Goal: Task Accomplishment & Management: Complete application form

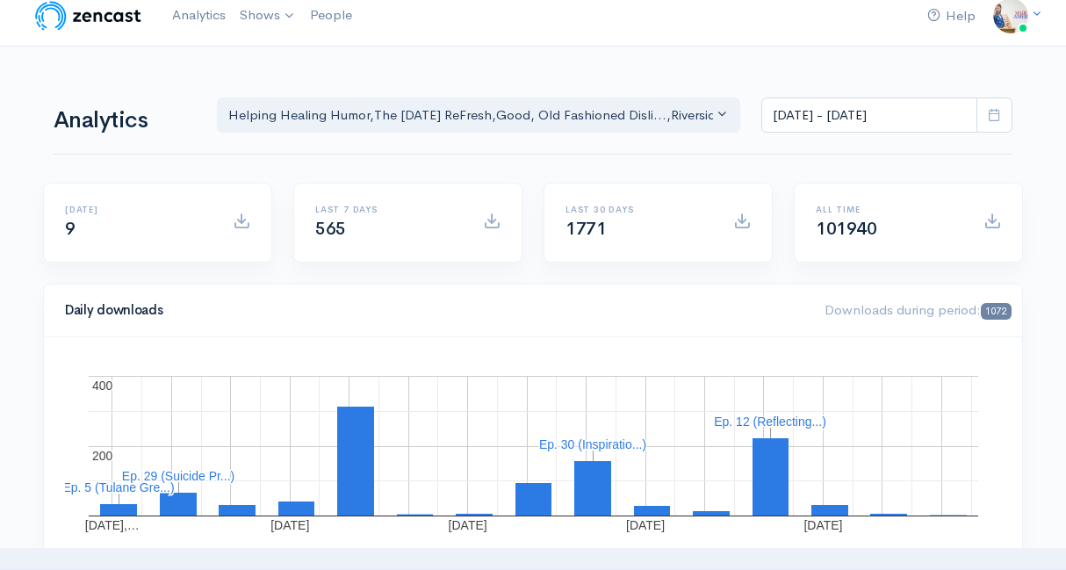
scroll to position [11, 0]
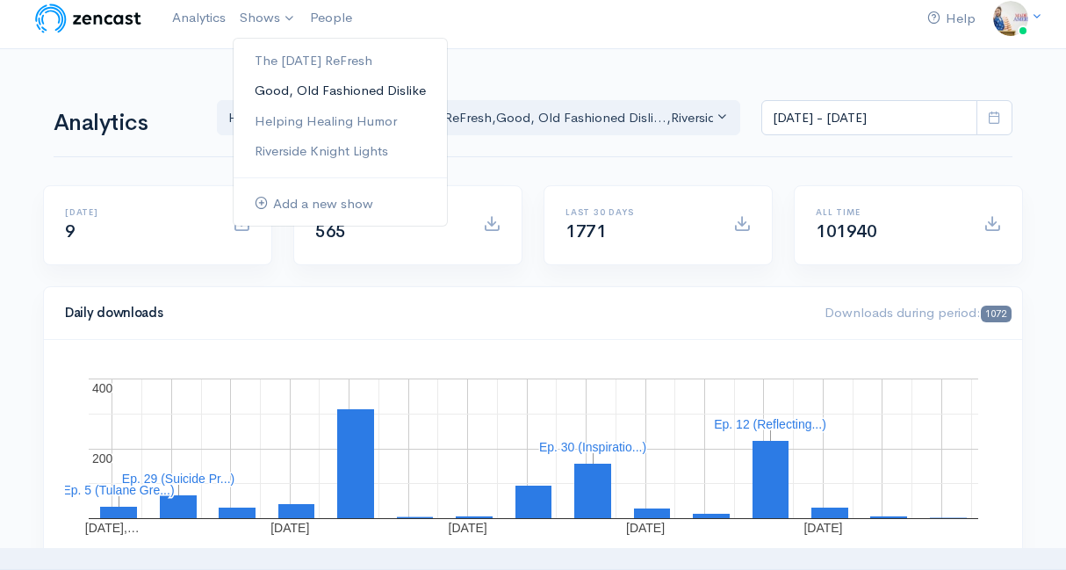
click at [281, 90] on link "Good, Old Fashioned Dislike" at bounding box center [340, 91] width 213 height 31
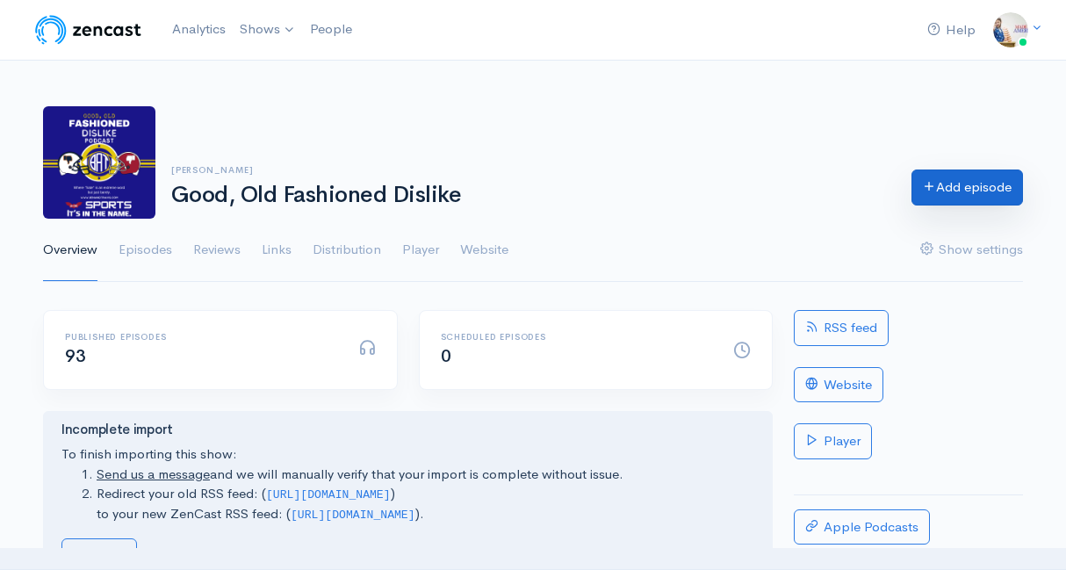
click at [971, 195] on link "Add episode" at bounding box center [968, 188] width 112 height 36
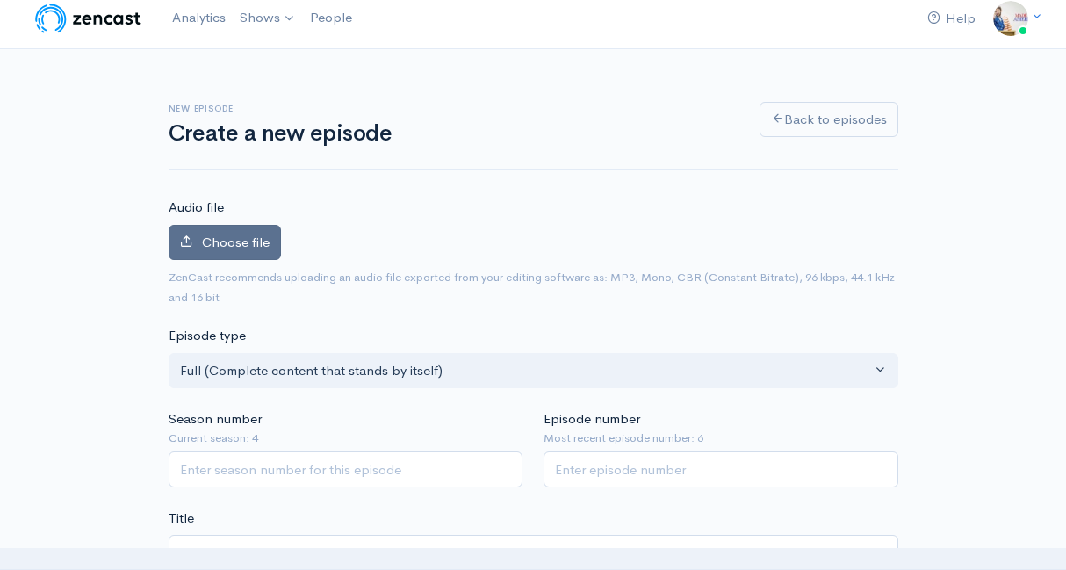
click at [258, 235] on span "Choose file" at bounding box center [236, 242] width 68 height 17
click at [0, 0] on input "Choose file" at bounding box center [0, 0] width 0 height 0
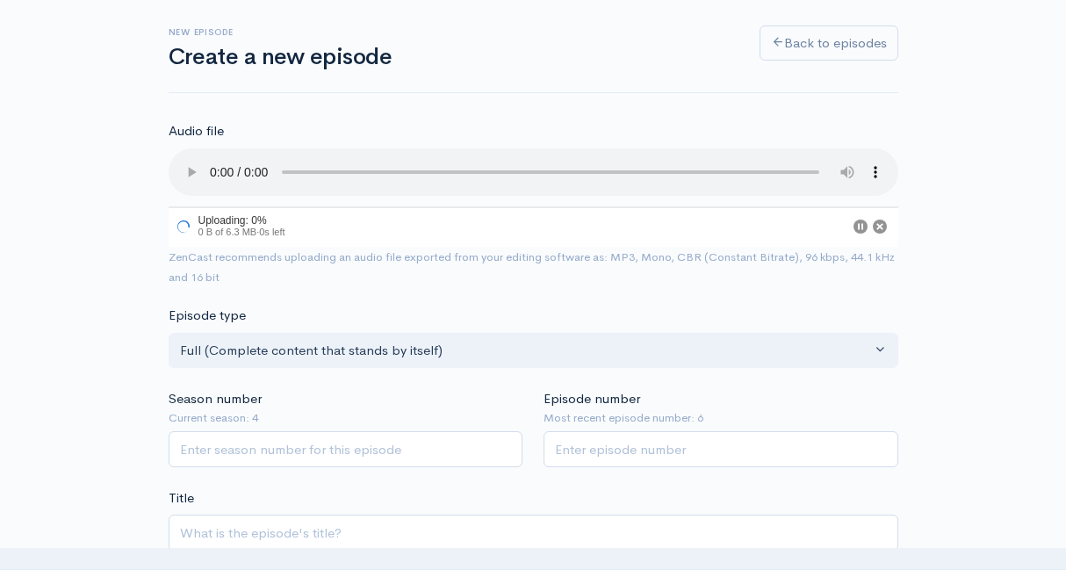
scroll to position [106, 0]
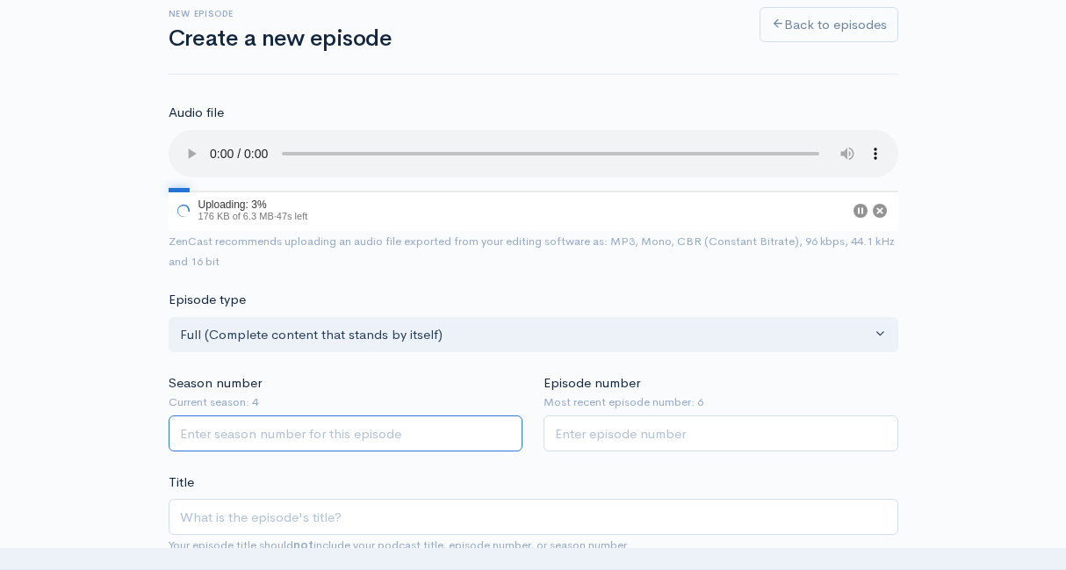
click at [328, 422] on input "Season number" at bounding box center [346, 433] width 355 height 36
type input "4"
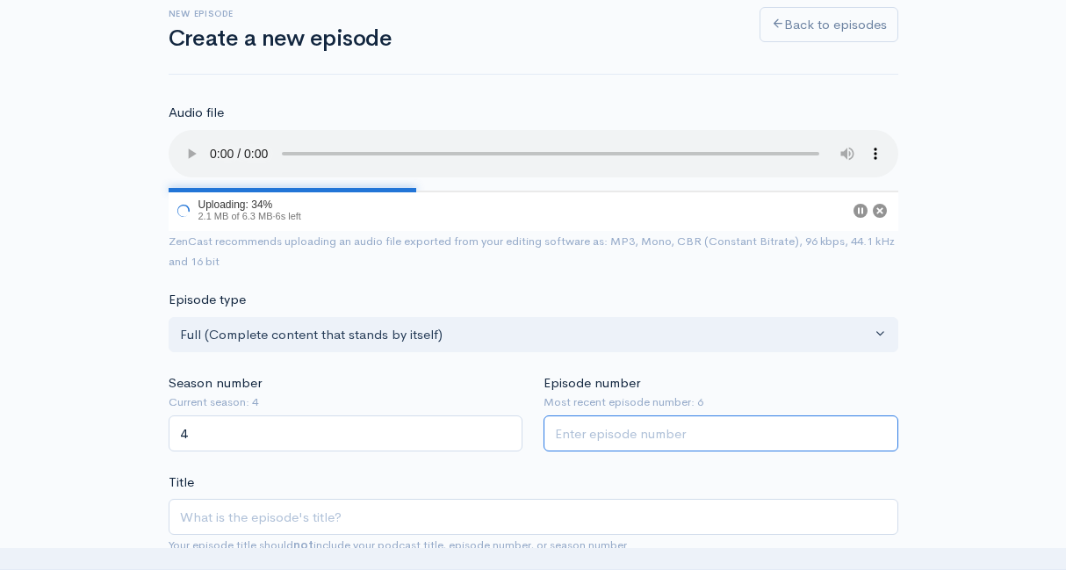
click at [647, 432] on input "Episode number" at bounding box center [721, 433] width 355 height 36
type input "7"
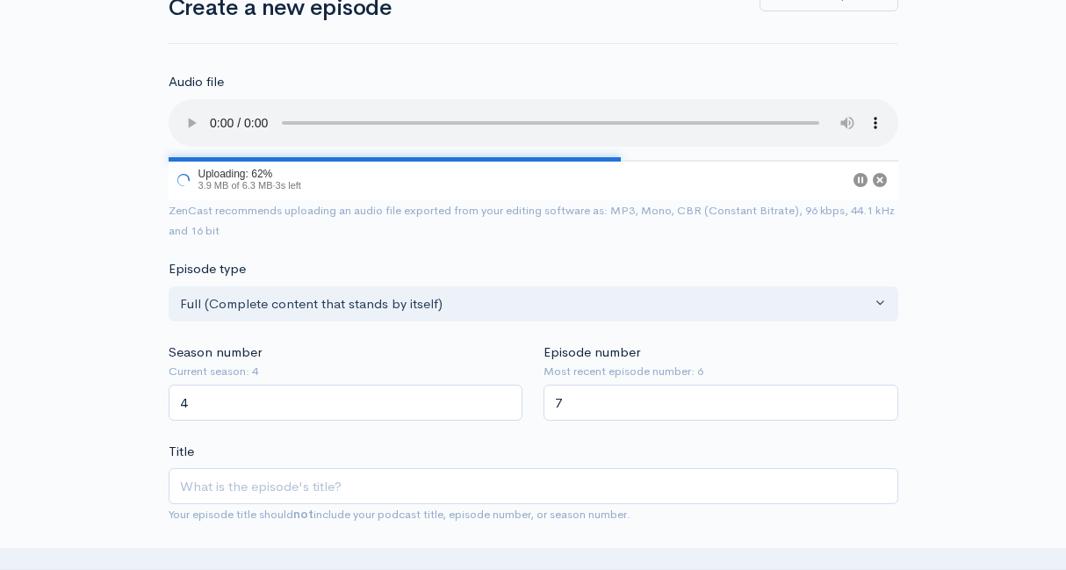
scroll to position [135, 0]
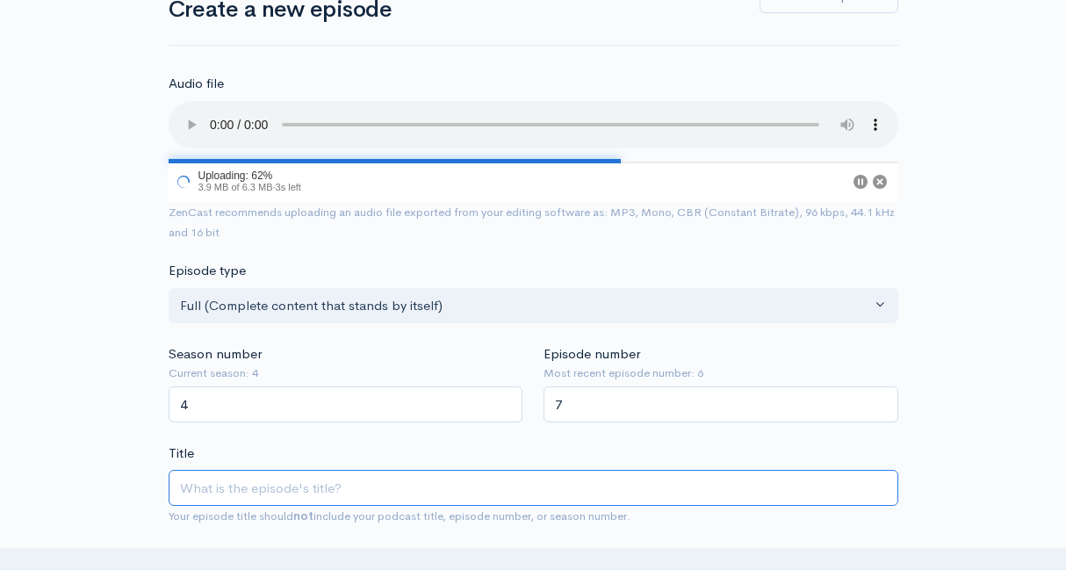
click at [630, 474] on input "Title" at bounding box center [534, 488] width 730 height 36
type input "A"
type input "a"
type input "Air"
type input "air"
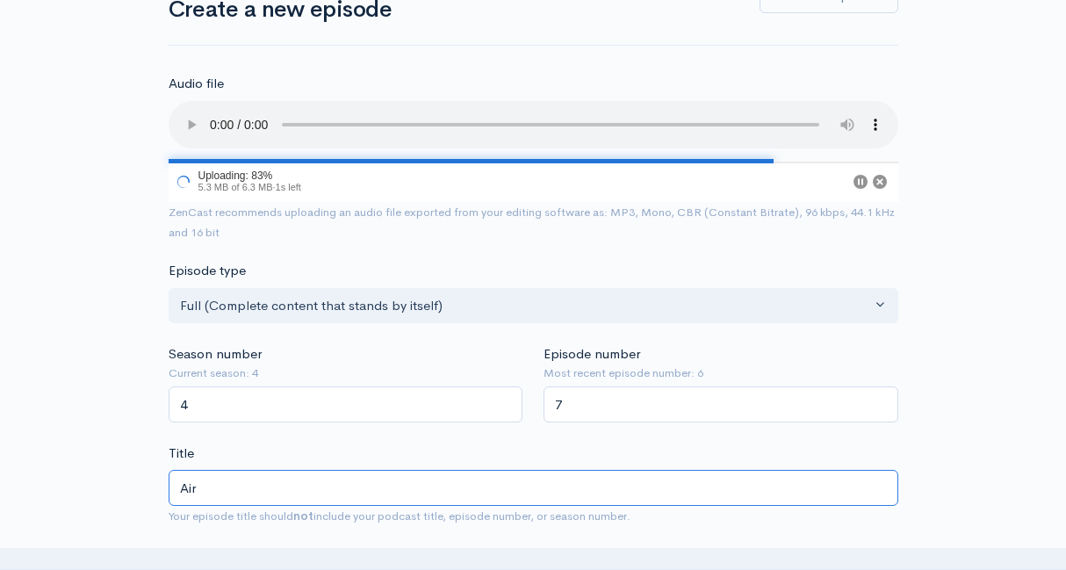
type input "Air F"
type input "air-f"
type input "Air For"
type input "air-for"
type input "Air Forc"
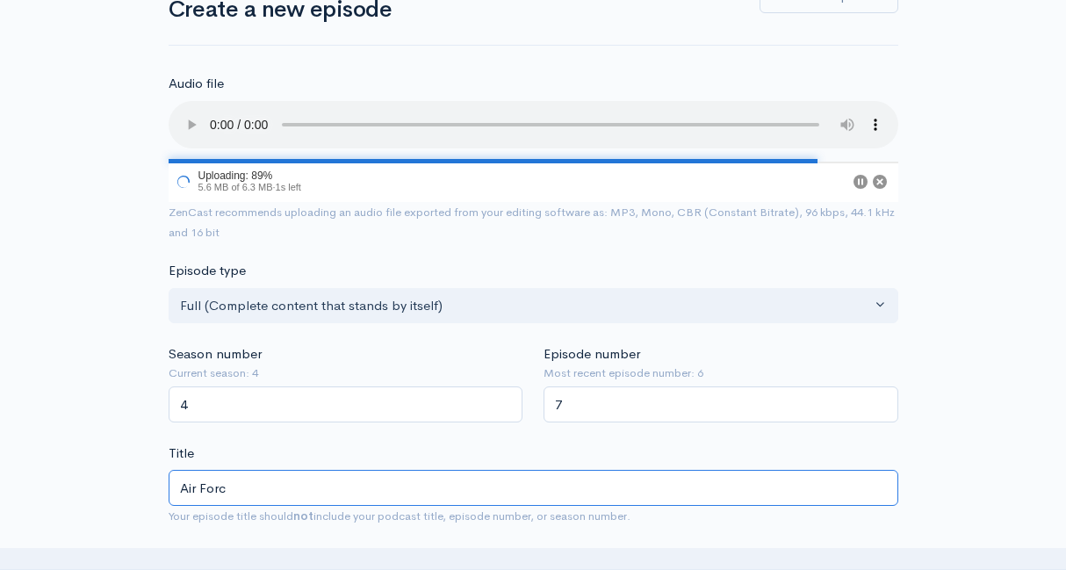
type input "air-forc"
type input "Air Force"
type input "air-force"
type input "Air Force F"
type input "air-force-f"
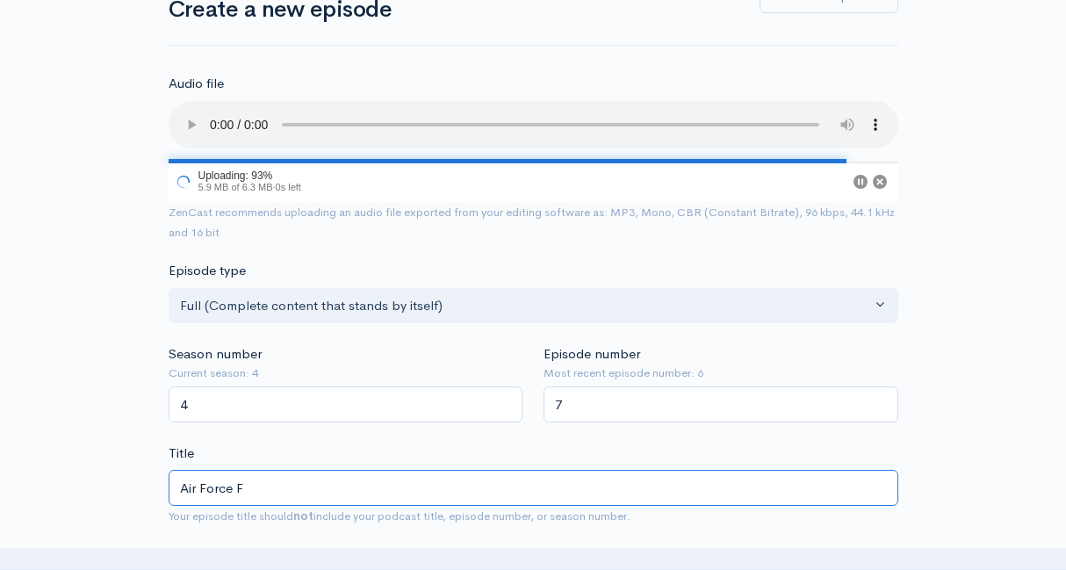
type input "Air Force Fa"
type input "air-force-fa"
type input "Air Force Fal"
type input "air-force-fal"
type input "Air Force Falc"
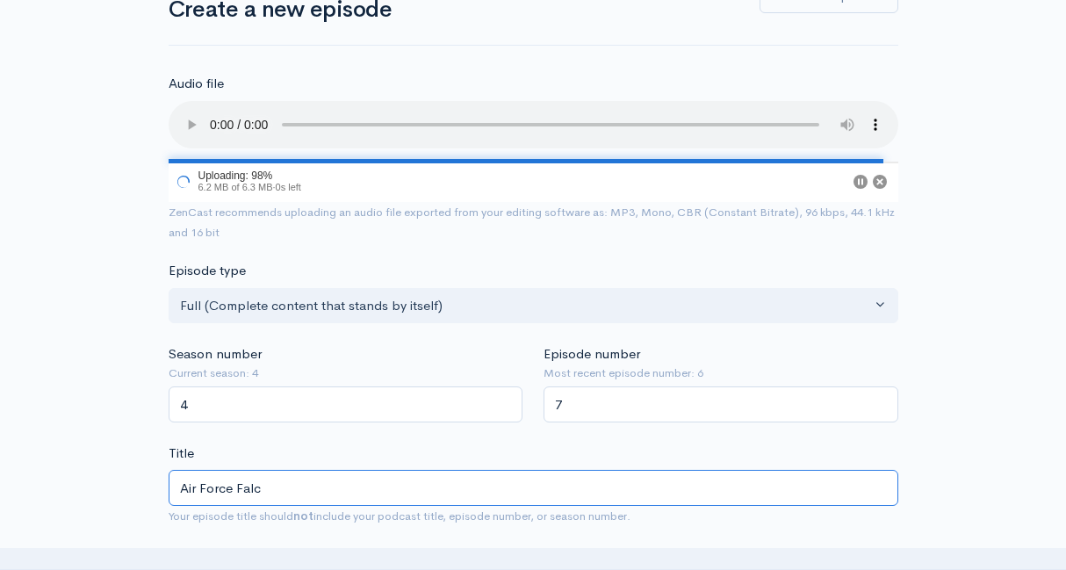
type input "air-force-falc"
type input "Air Force Falcon"
type input "air-force-falcon"
type input "Air Force Falcons"
type input "air-force-falcons"
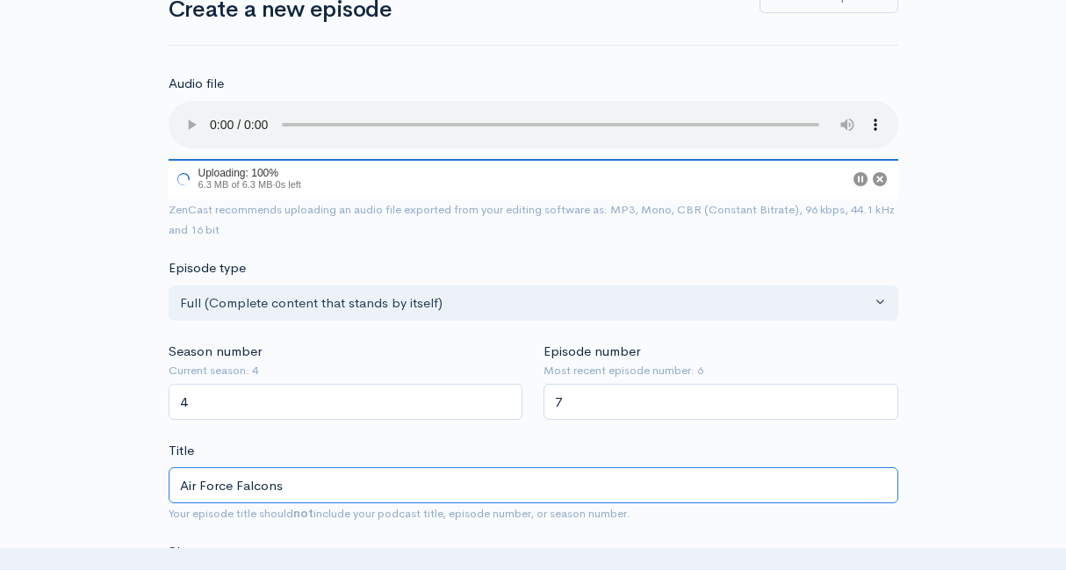
type input "Air Force Falcons v"
type input "air-force-falcons-v"
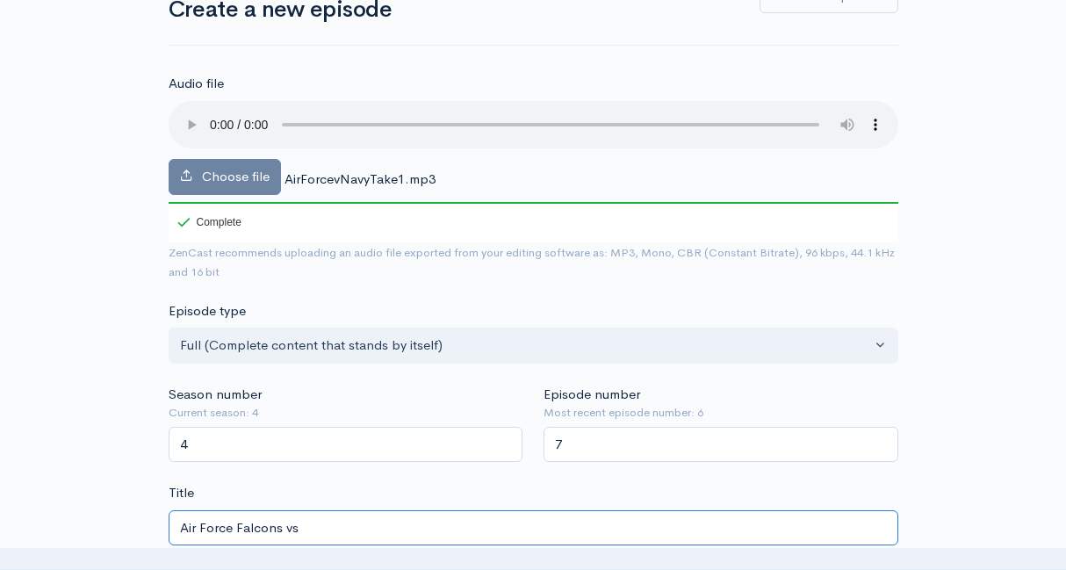
type input "Air Force Falcons vs."
type input "air-force-falcons-vs"
type input "Air Force Falcons vs. N"
type input "air-force-falcons-vs-n"
type input "Air Force Falcons vs. Na"
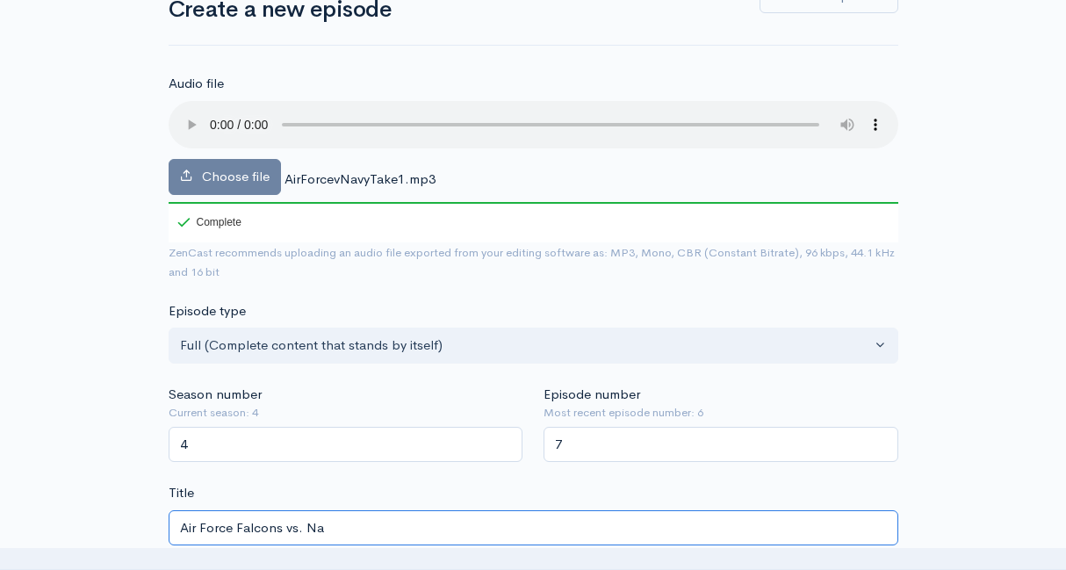
type input "air-force-falcons-vs-na"
type input "Air Force Falcons vs. Nav"
type input "air-force-falcons-vs-nav"
type input "Air Force Falcons vs. Navy"
type input "air-force-falcons-vs-navy"
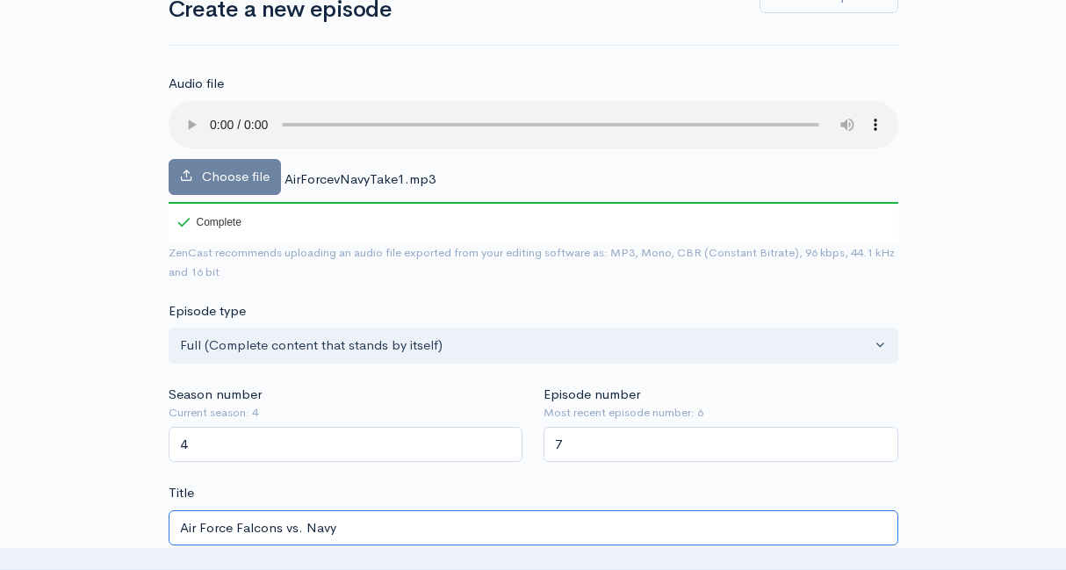
type input "Air Force Falcons vs. Navy M"
type input "air-force-falcons-vs-navy-m"
type input "Air Force Falcons vs. Navy Mid"
type input "air-force-falcons-vs-navy-mid"
type input "Air Force Falcons vs. Navy Mids"
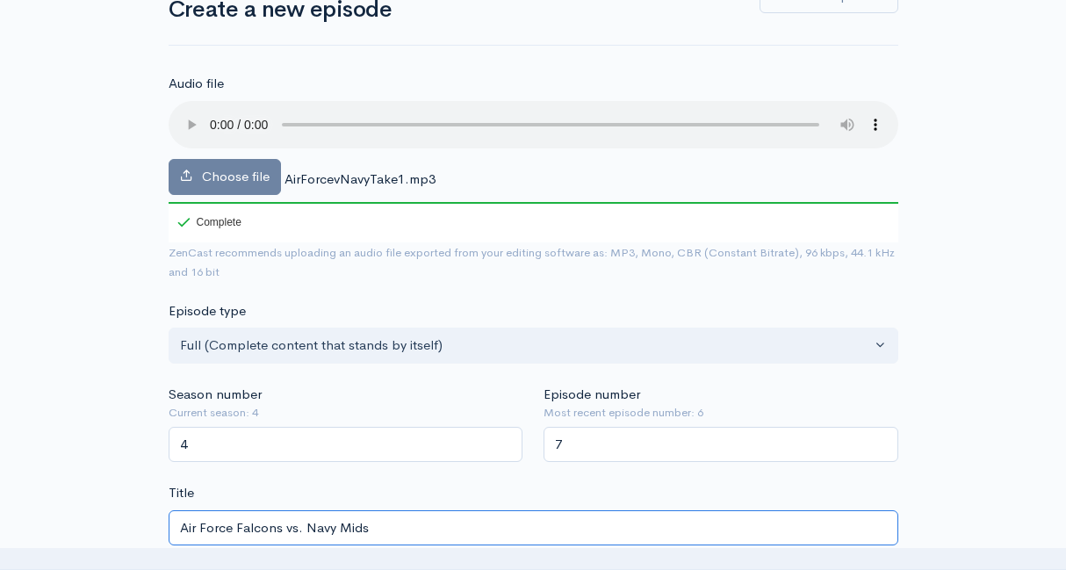
type input "air-force-falcons-vs-navy-mids"
type input "Air Force Falcons vs. Navy Midship"
type input "air-force-falcons-vs-navy-midship"
type input "Air Force Falcons vs. Navy Midshipme"
type input "air-force-falcons-vs-navy-midshipme"
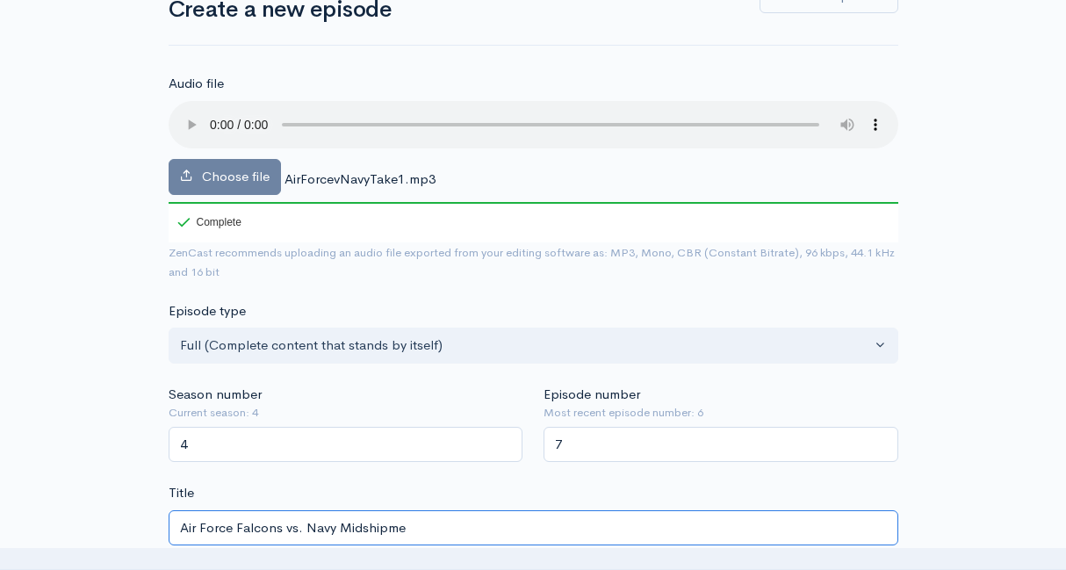
type input "Air Force Falcons vs. Navy Midshipmen"
type input "air-force-falcons-vs-navy-midshipmen"
type input "Air Force Falcons vs. Navy Midshipment"
type input "air-force-falcons-vs-navy-midshipment"
type input "Air Force Falcons vs. Navy Midshipmen"
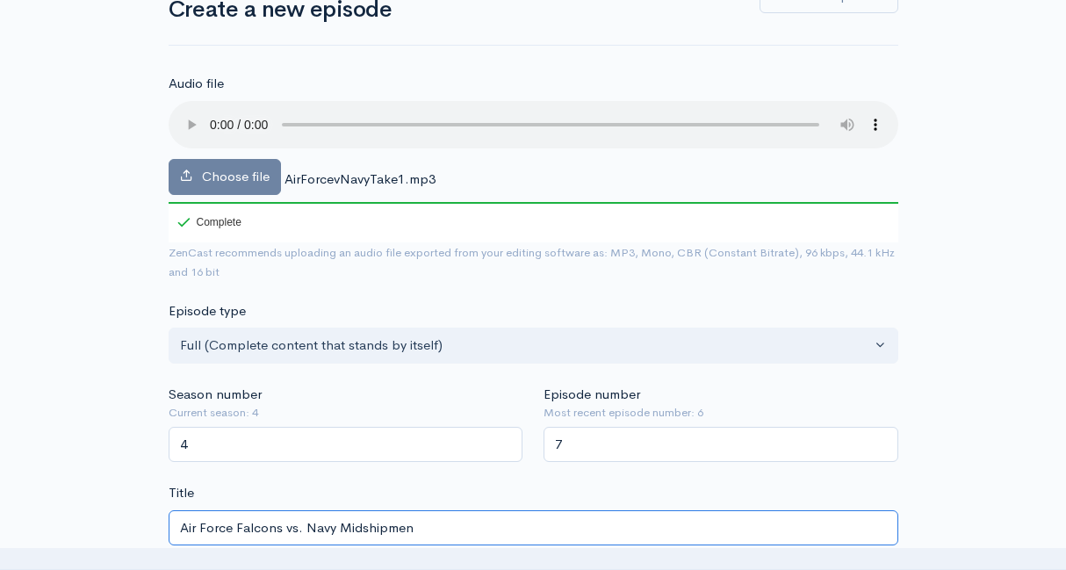
type input "air-force-falcons-vs-navy-midshipmen"
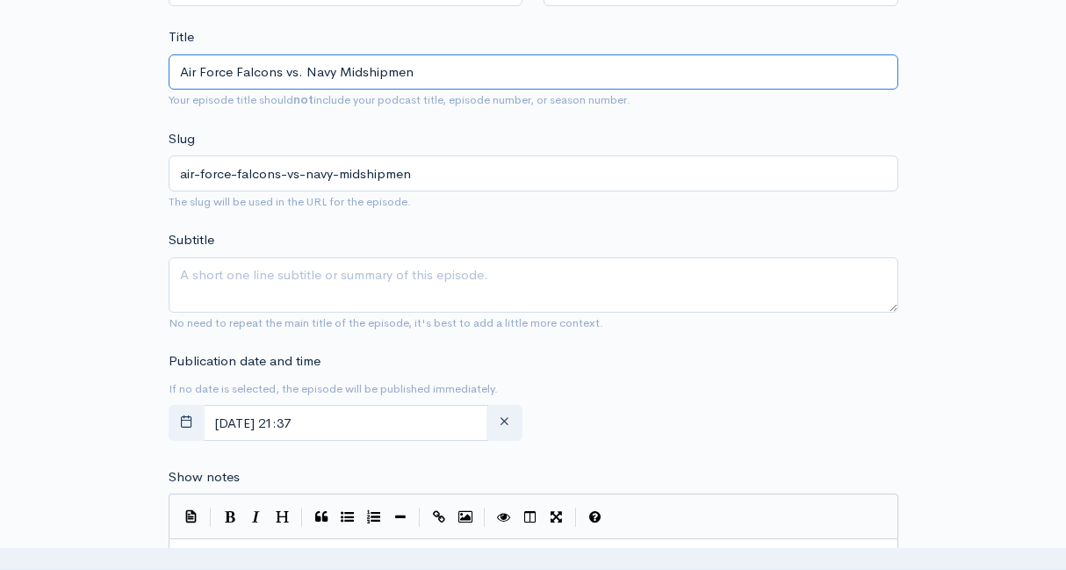
scroll to position [592, 0]
type input "Air Force Falcons vs. Navy Midshipmen"
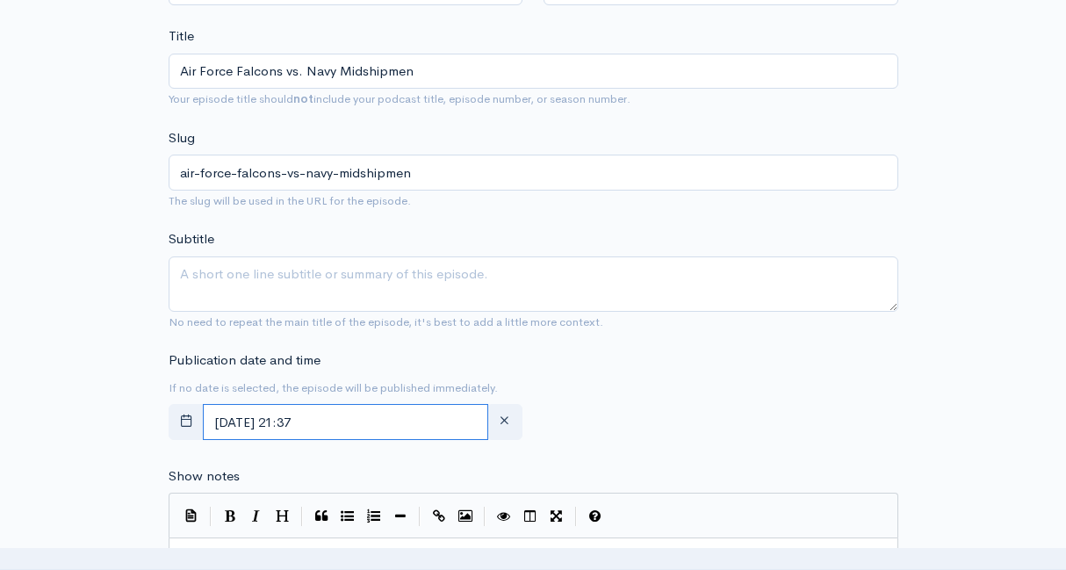
click at [393, 426] on input "September, 28 2025 21:37" at bounding box center [346, 422] width 286 height 36
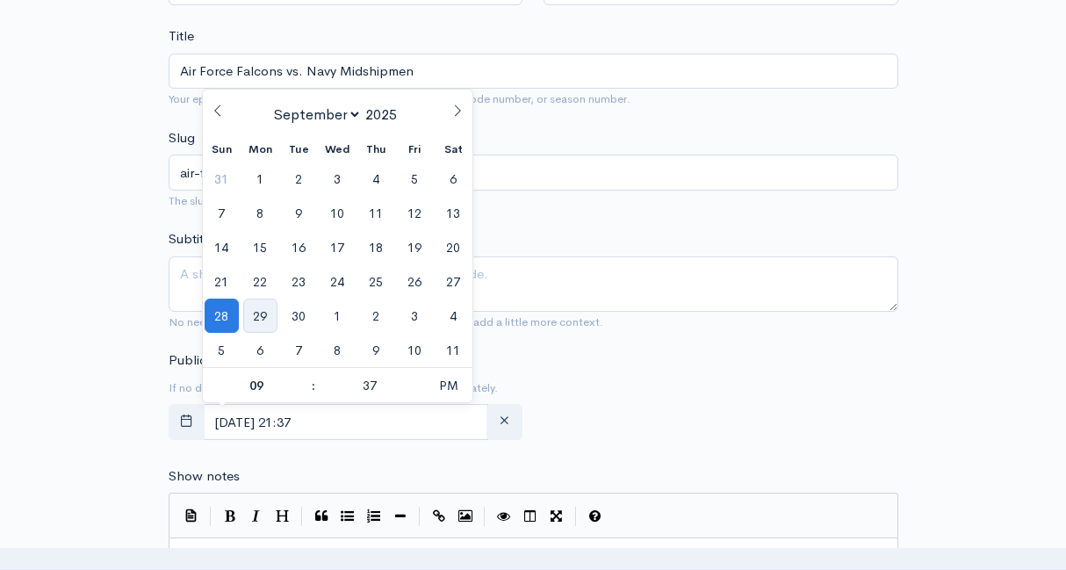
click at [256, 327] on span "29" at bounding box center [260, 316] width 34 height 34
type input "September, 29 2025 21:37"
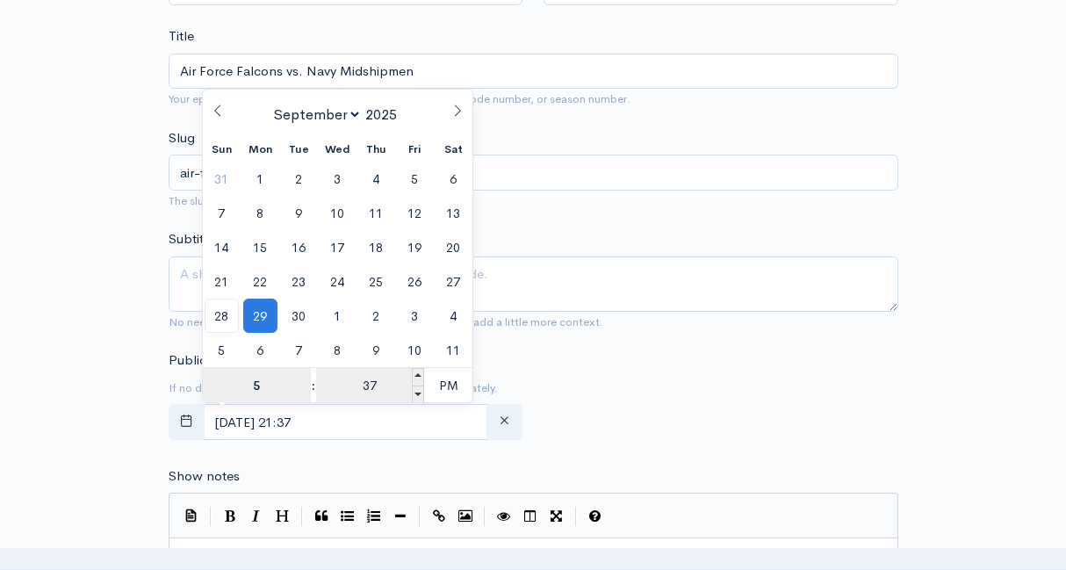
type input "5"
type input "September, 29 2025 17:37"
type input "05"
click at [384, 390] on input "37" at bounding box center [370, 385] width 108 height 35
type input "00"
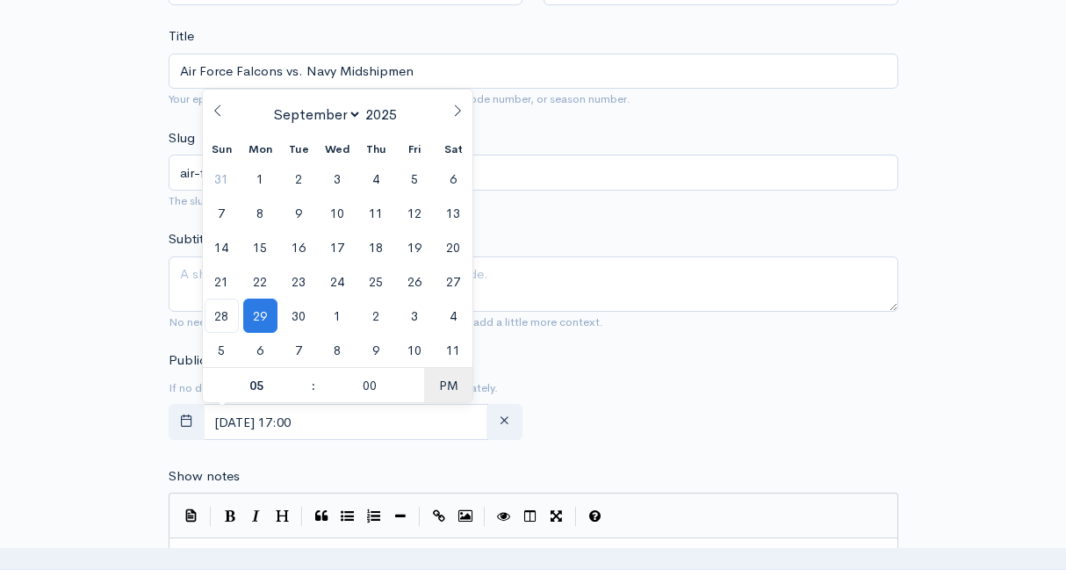
click at [443, 383] on span "PM" at bounding box center [448, 385] width 48 height 35
type input "[DATE] 05:00"
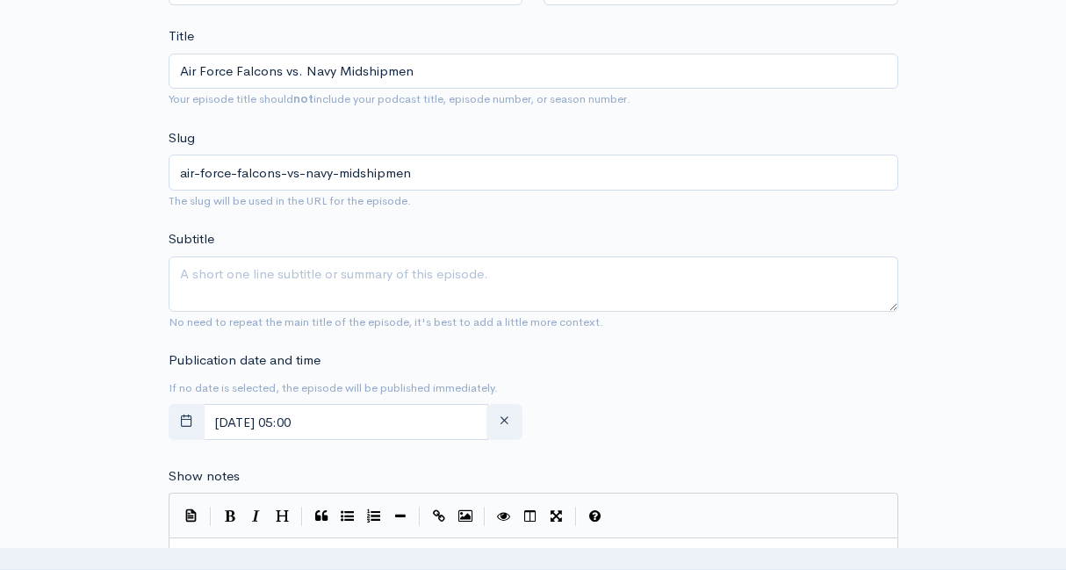
click at [545, 388] on div "Publication date and time If no date is selected, the episode will be published…" at bounding box center [533, 398] width 751 height 97
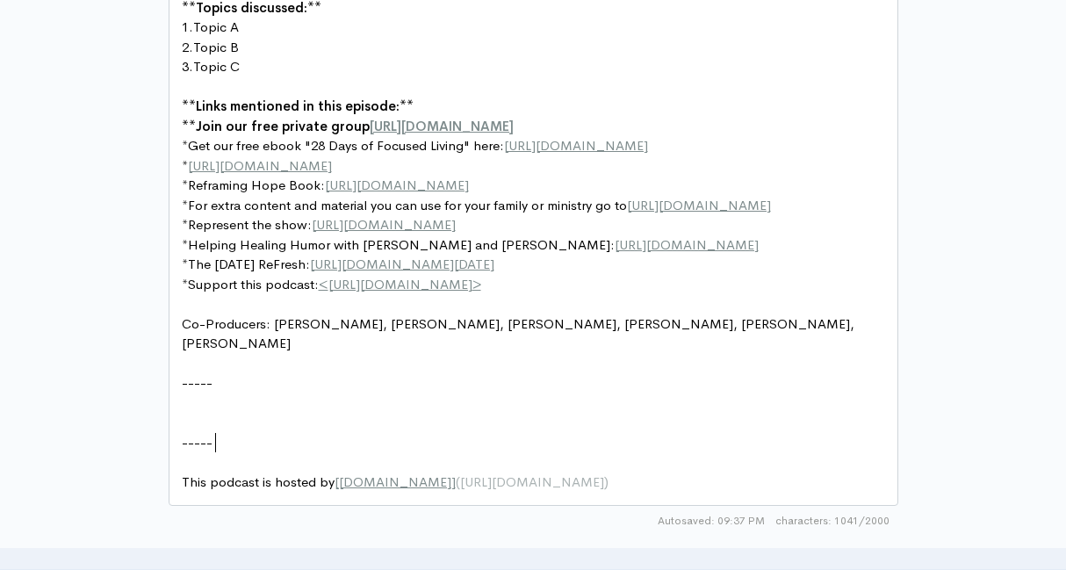
scroll to position [6, 0]
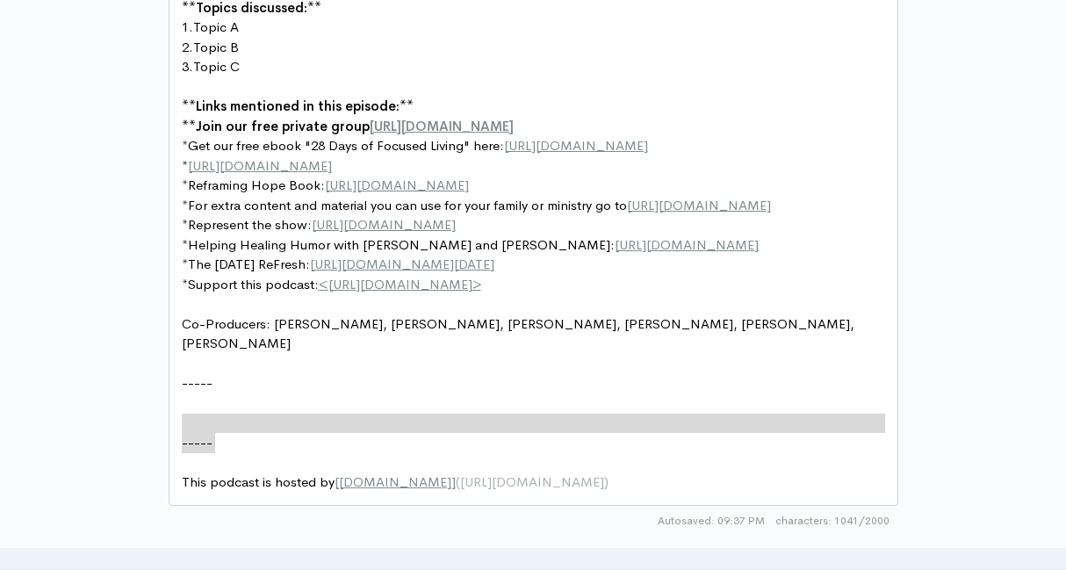
type textarea "-----"
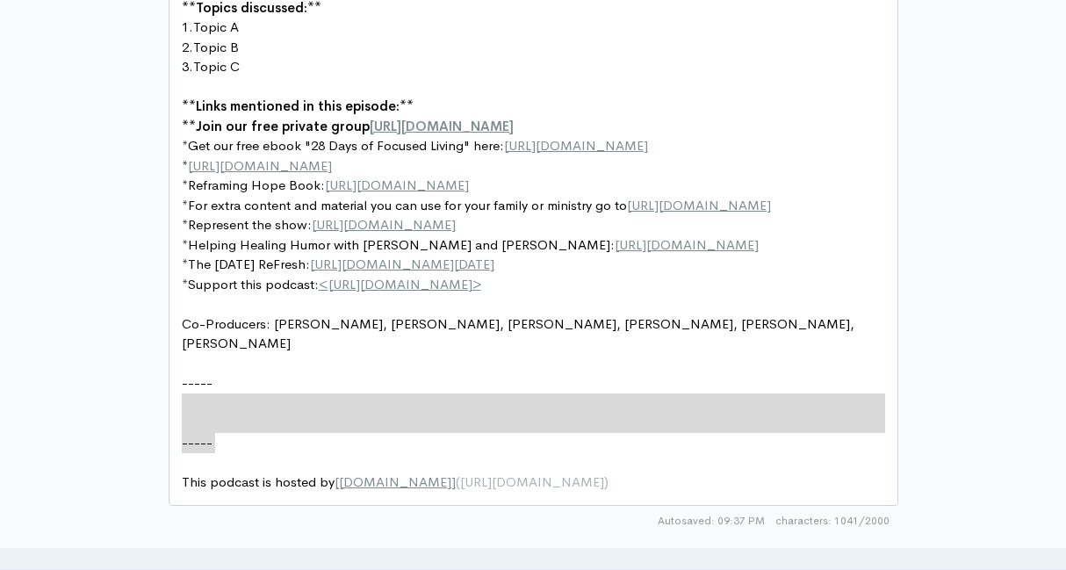
drag, startPoint x: 233, startPoint y: 441, endPoint x: 155, endPoint y: 397, distance: 88.9
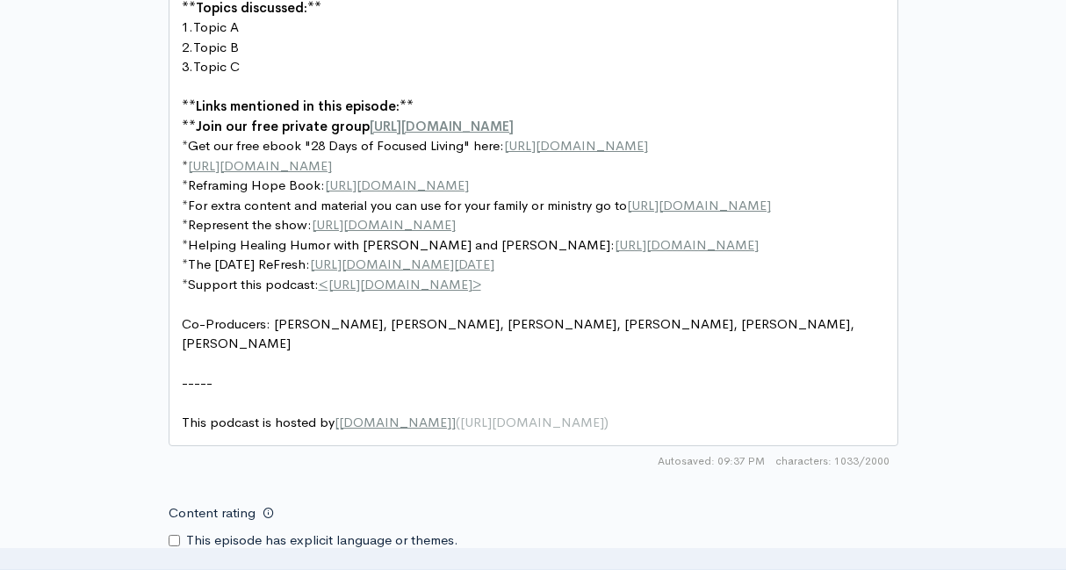
click at [240, 473] on div "Autosaved: 09:37 PM 1033/2000" at bounding box center [534, 461] width 730 height 30
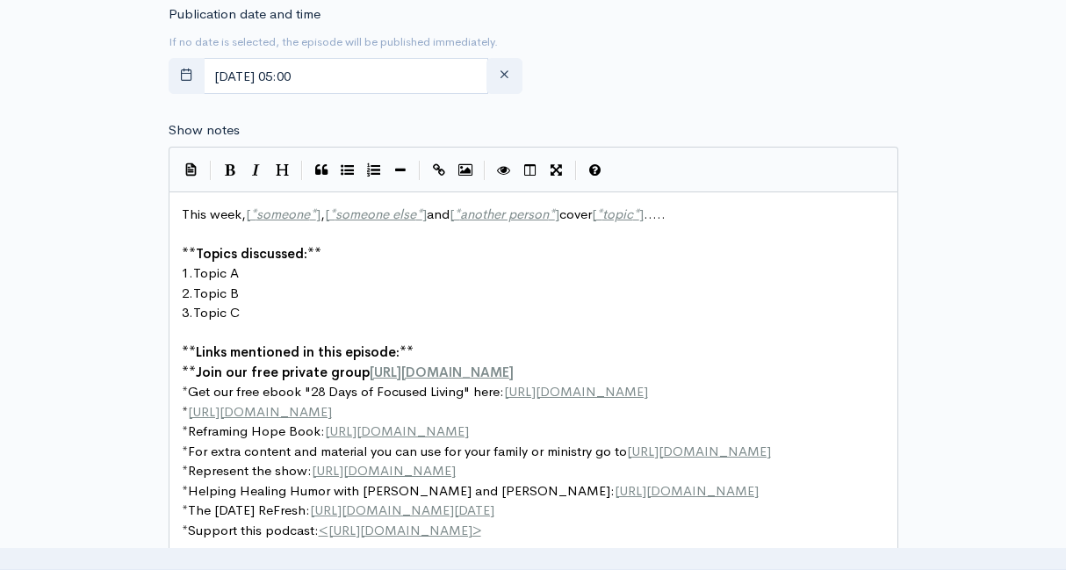
scroll to position [907, 0]
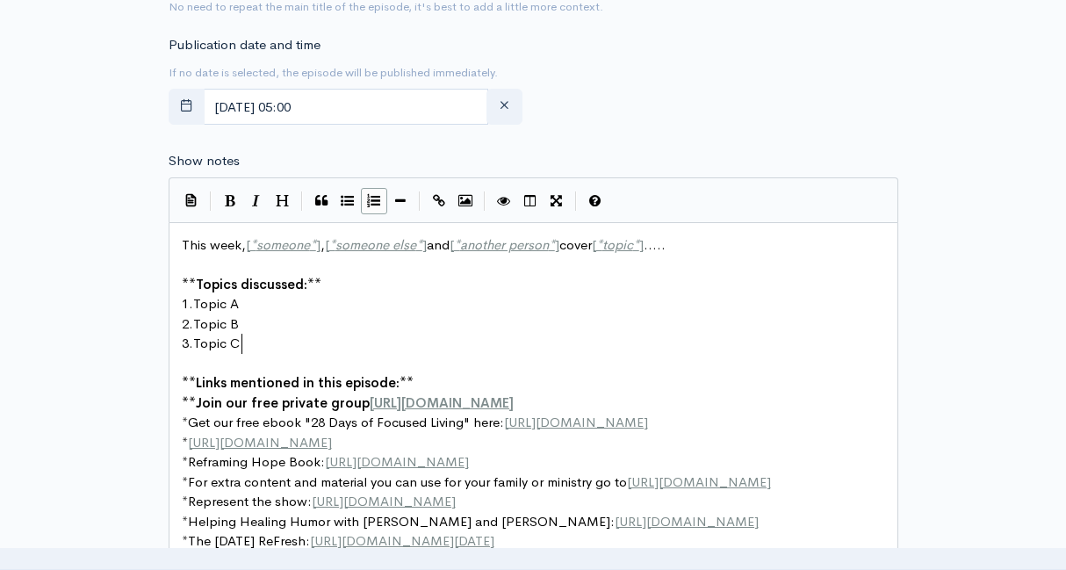
type textarea "This week, [*someone*], [*someone else*] and [*another person*] cover [*topic*]…"
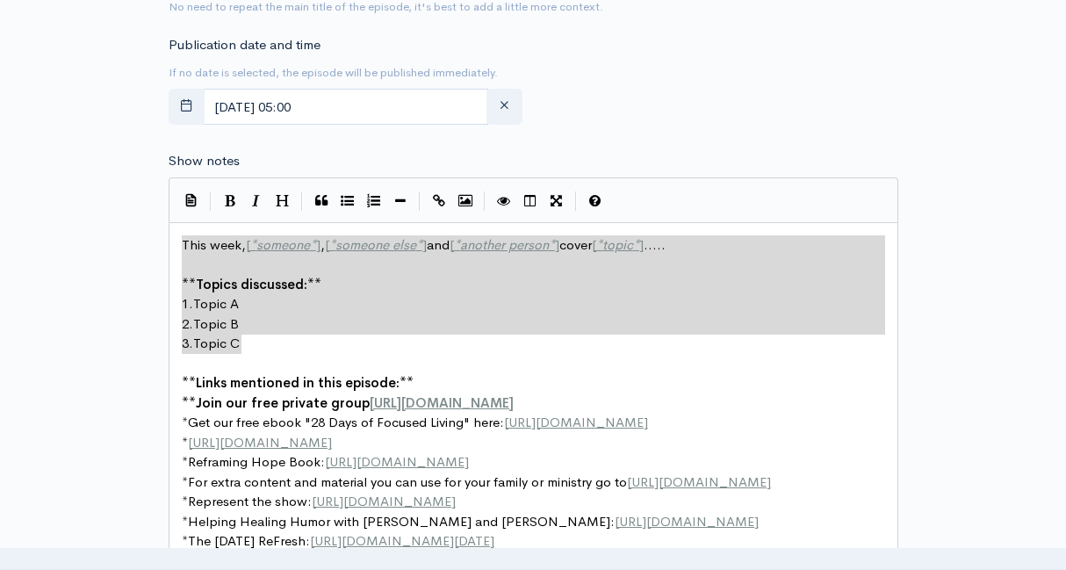
drag, startPoint x: 246, startPoint y: 343, endPoint x: 155, endPoint y: 215, distance: 156.7
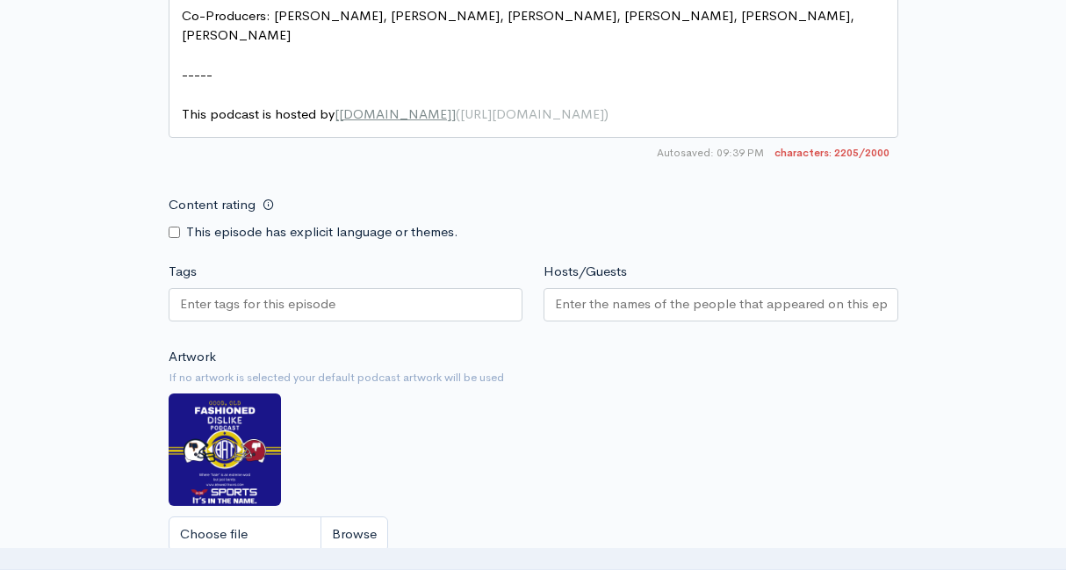
scroll to position [1838, 0]
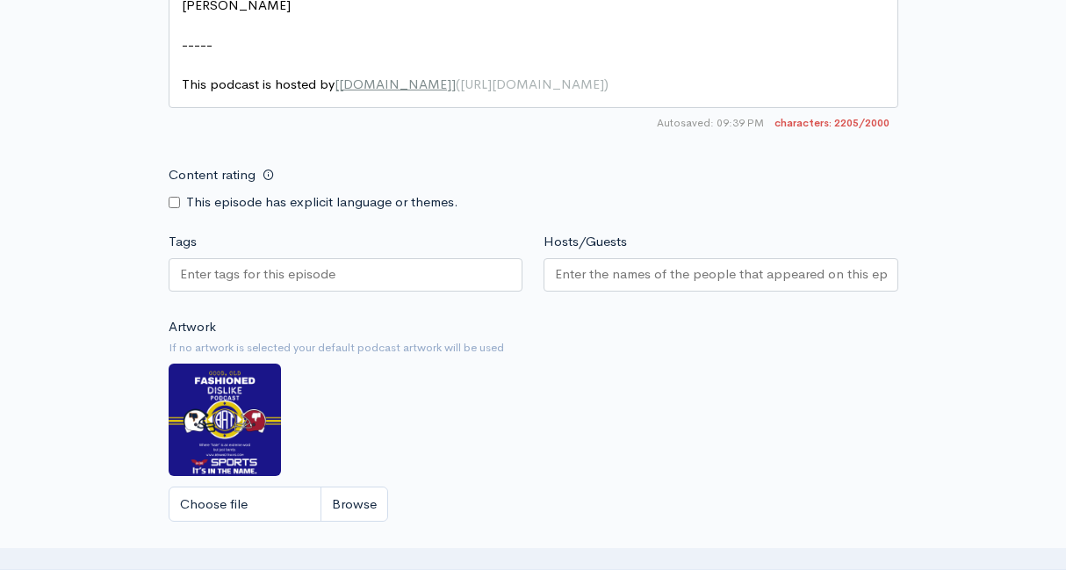
click at [603, 271] on input "Hosts/Guests" at bounding box center [721, 274] width 332 height 20
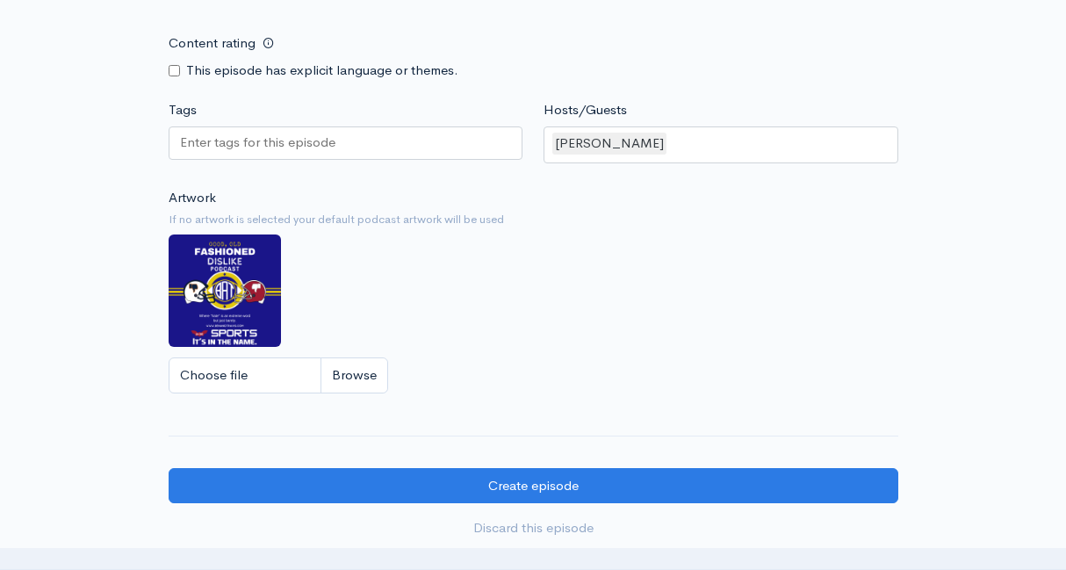
scroll to position [1973, 0]
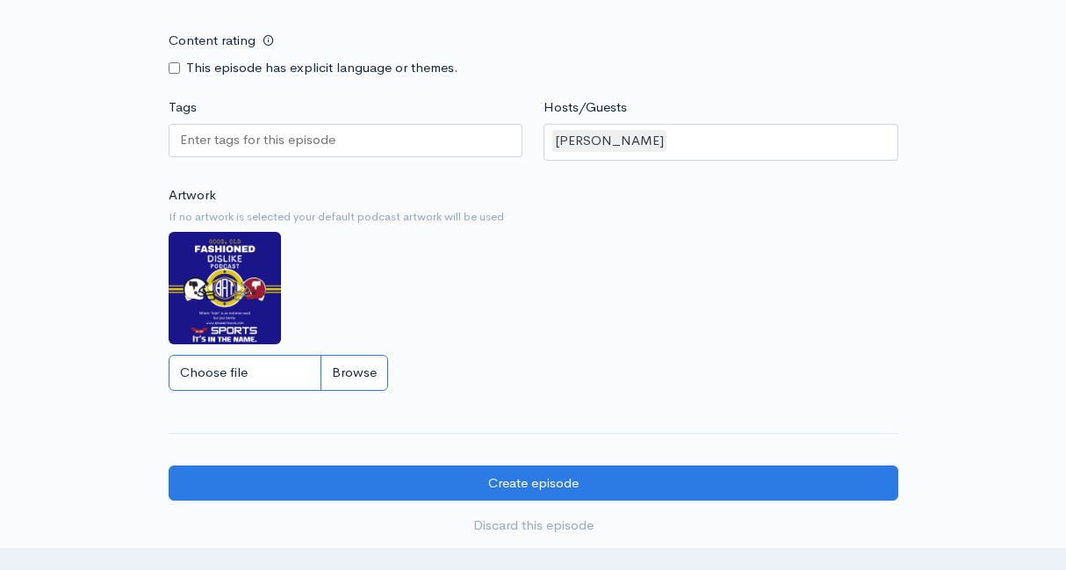
click at [265, 368] on input "Choose file" at bounding box center [279, 373] width 220 height 36
type input "C:\fakepath\Blue and Red Helmet Classic Maximalist Sports Football Poster (1).p…"
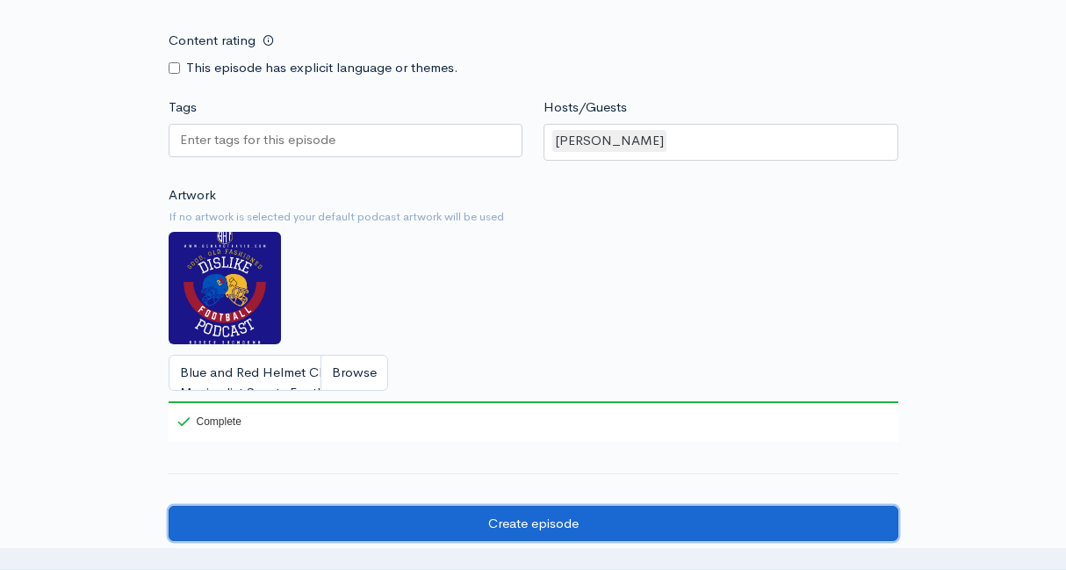
click at [492, 516] on input "Create episode" at bounding box center [534, 524] width 730 height 36
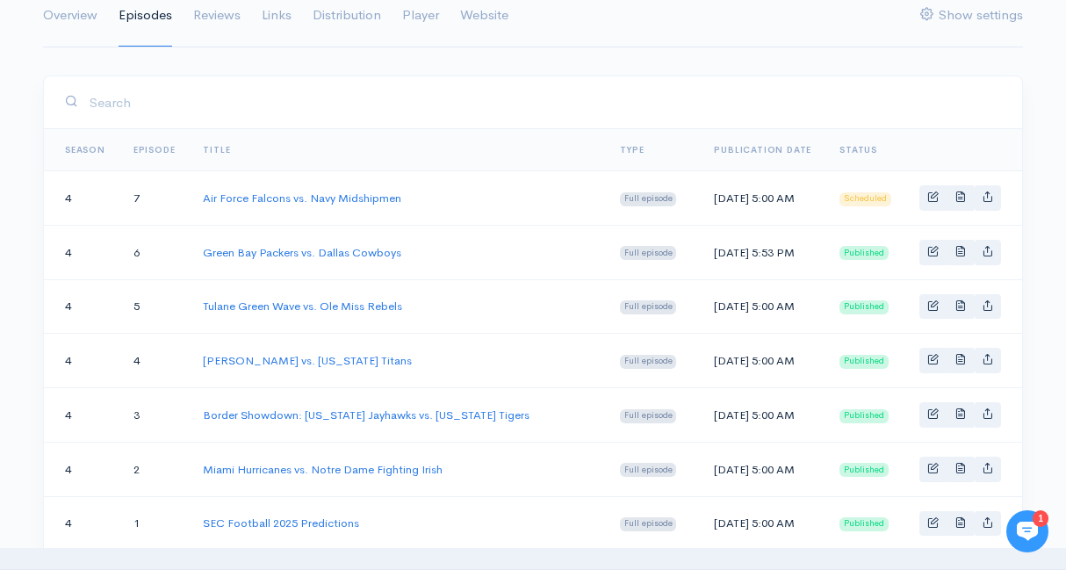
scroll to position [241, 0]
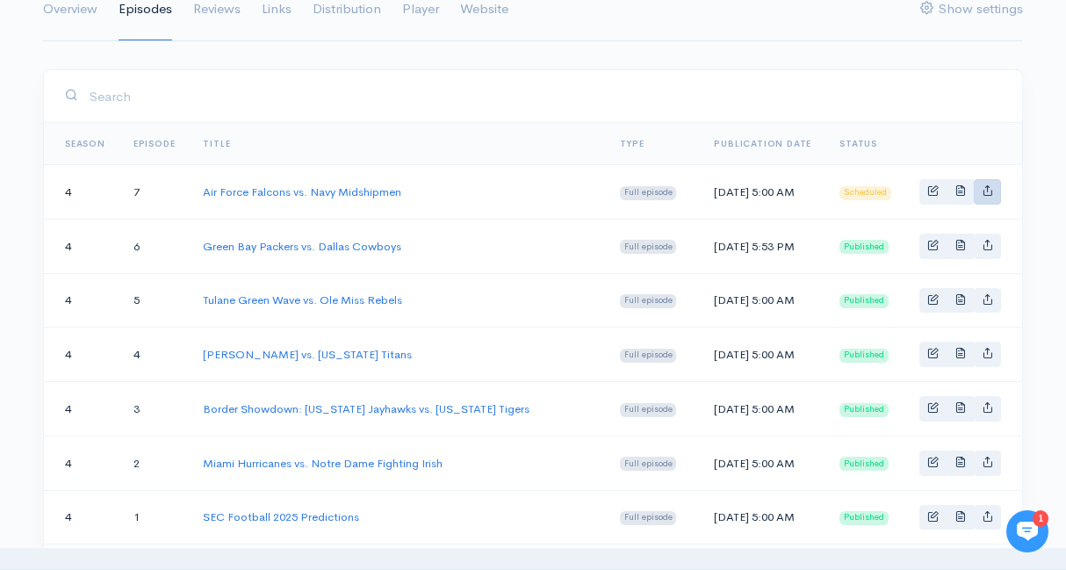
click at [988, 196] on icon "Basic example" at bounding box center [987, 189] width 11 height 11
type input "[URL][DOMAIN_NAME]"
type input "<iframe src='[URL][DOMAIN_NAME]' width='100%' height='190' frameborder='0' scro…"
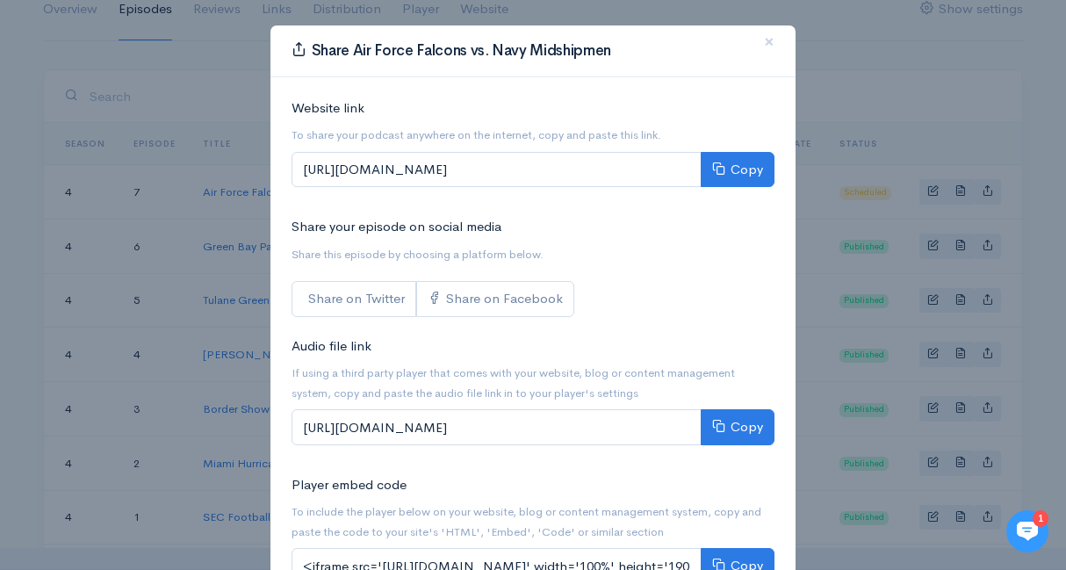
scroll to position [36, 0]
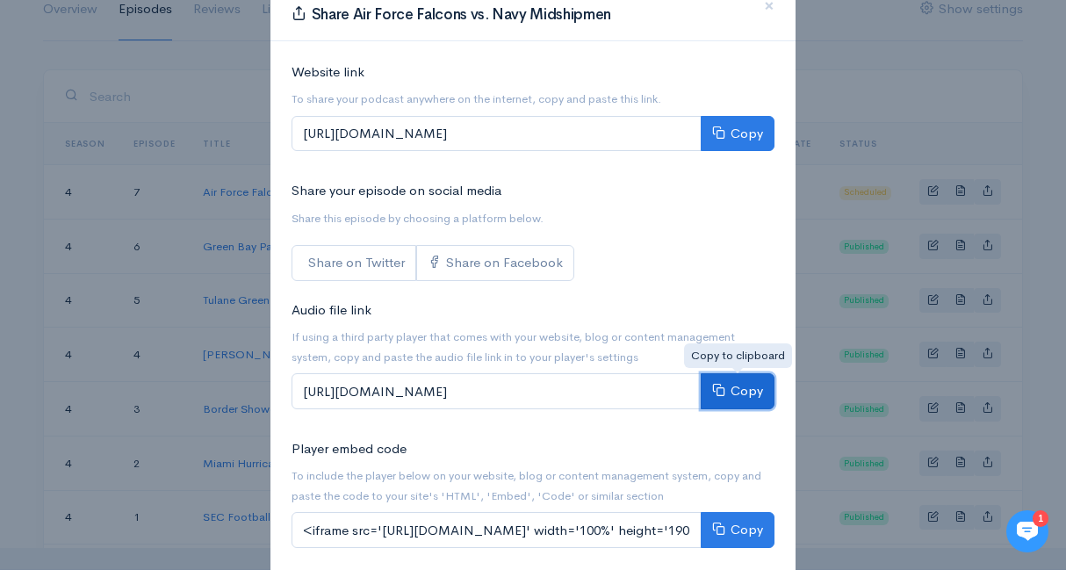
click at [718, 390] on icon at bounding box center [718, 389] width 13 height 13
click at [766, 2] on span "×" at bounding box center [769, 5] width 11 height 25
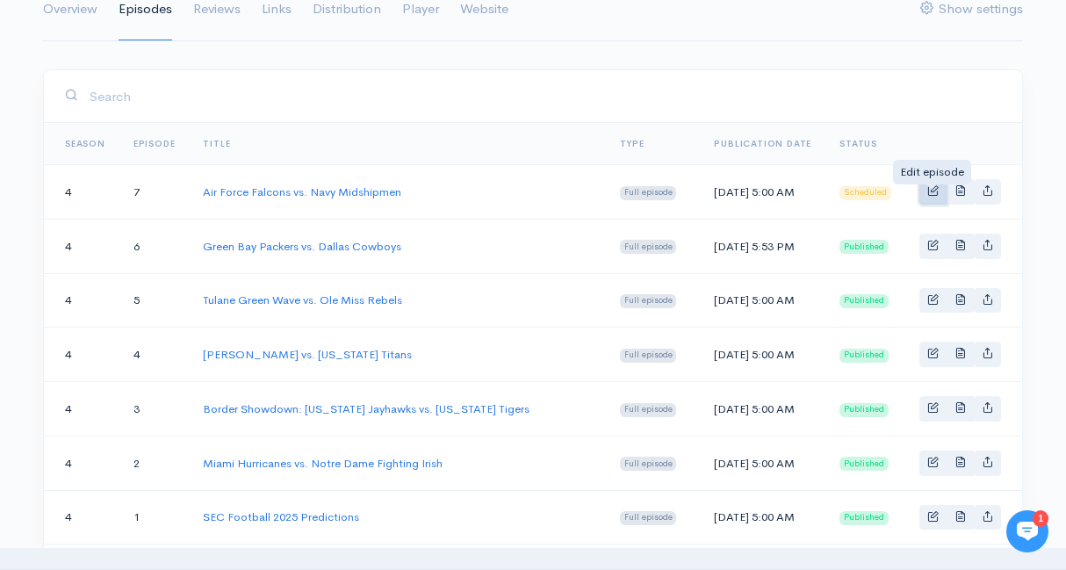
click at [930, 192] on span "Basic example" at bounding box center [932, 189] width 11 height 11
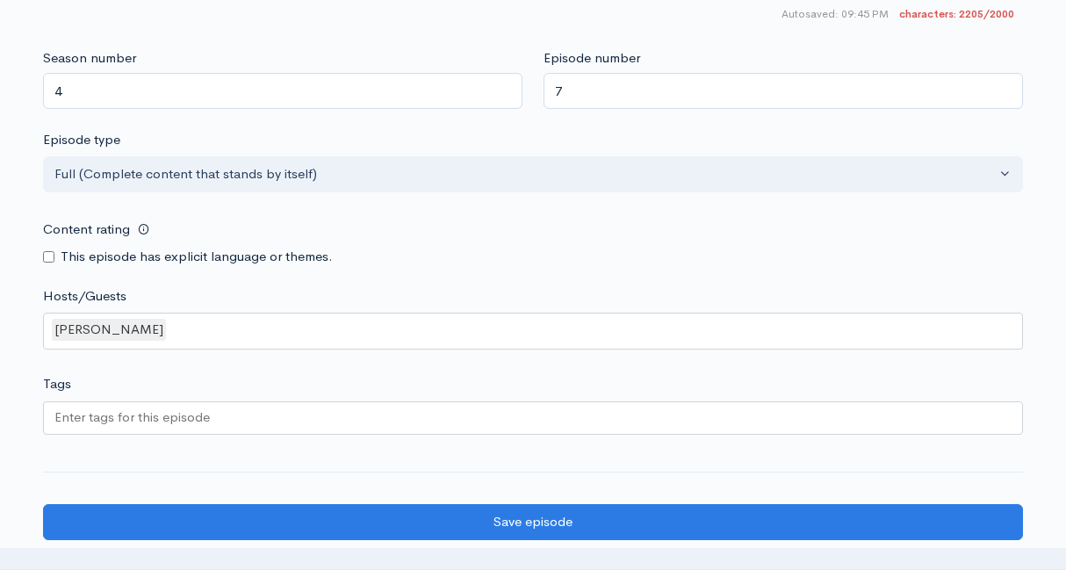
scroll to position [1875, 0]
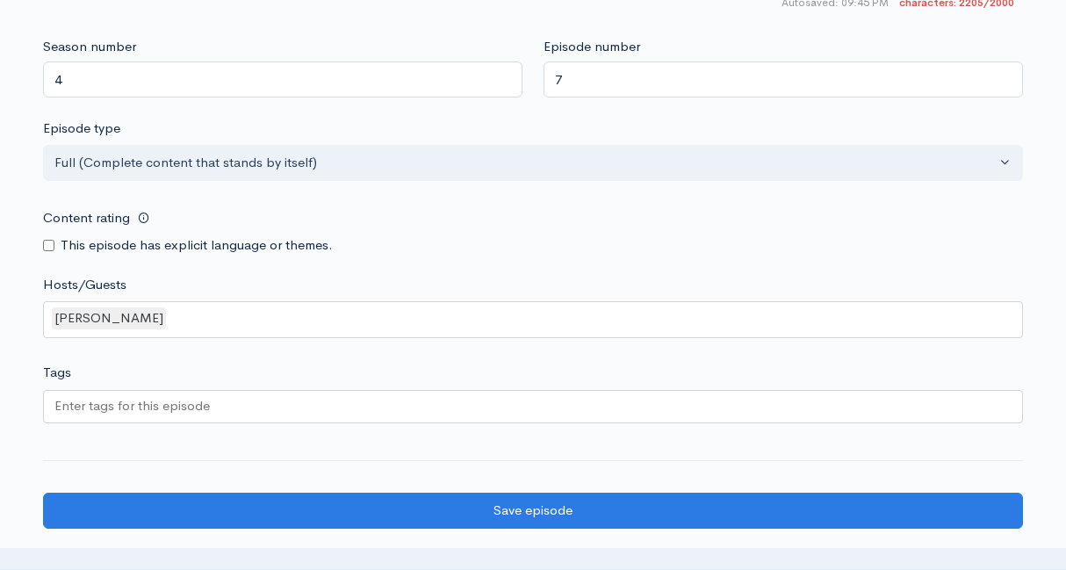
click at [424, 407] on div at bounding box center [533, 406] width 980 height 33
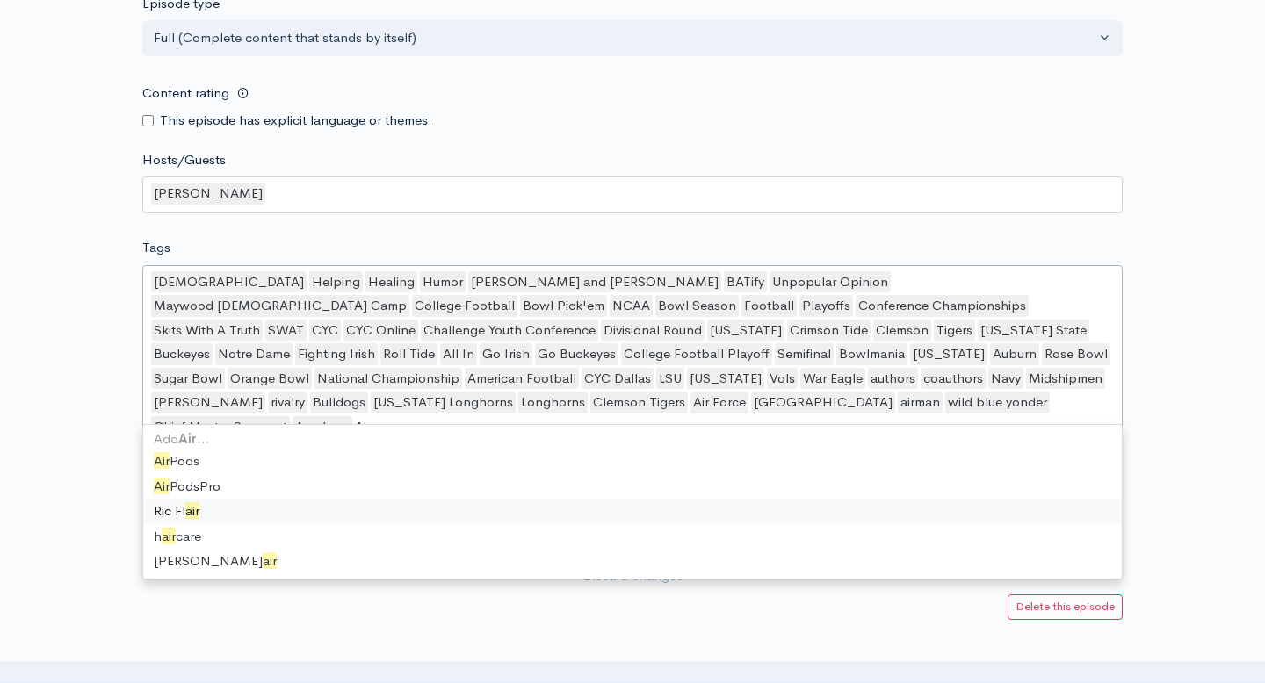
scroll to position [0, 0]
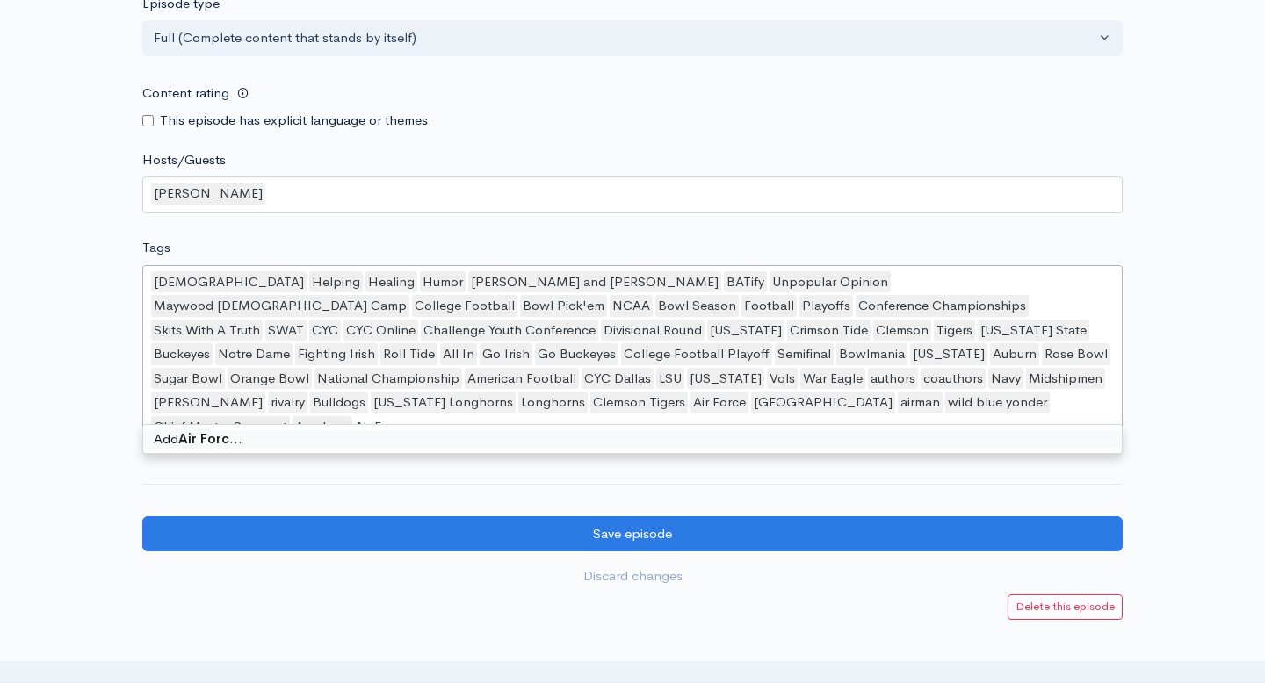
type input "Air Force"
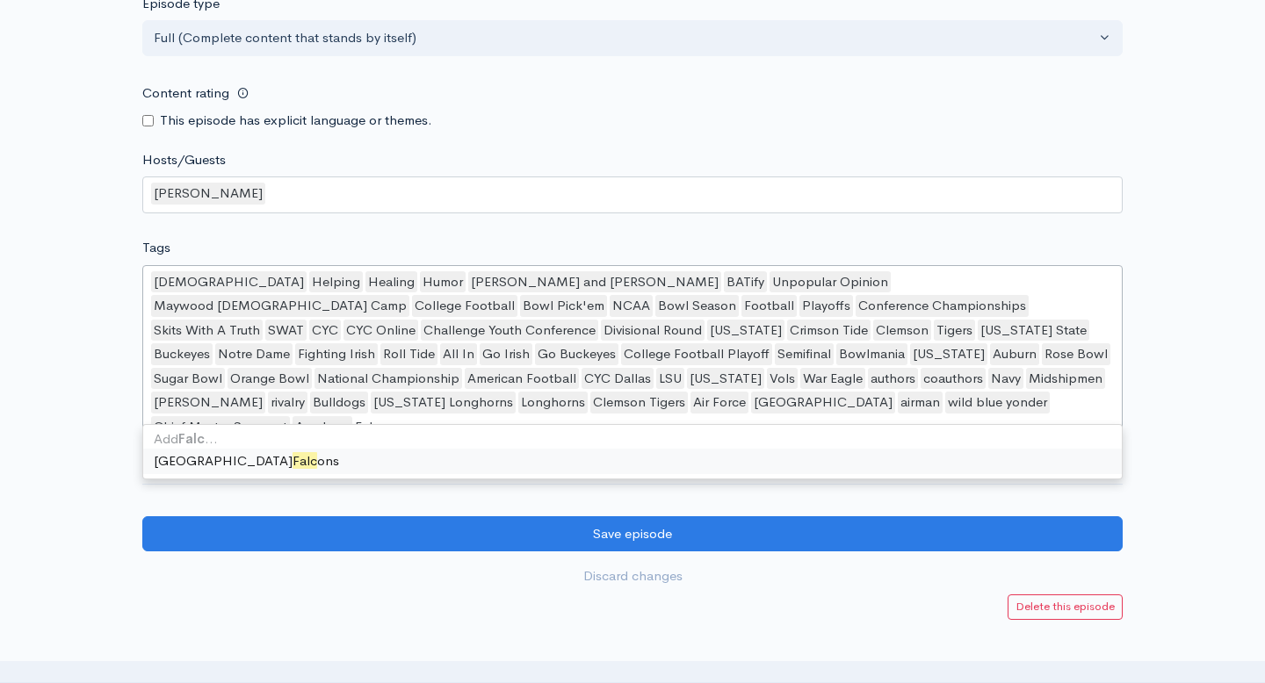
type input "Falcons"
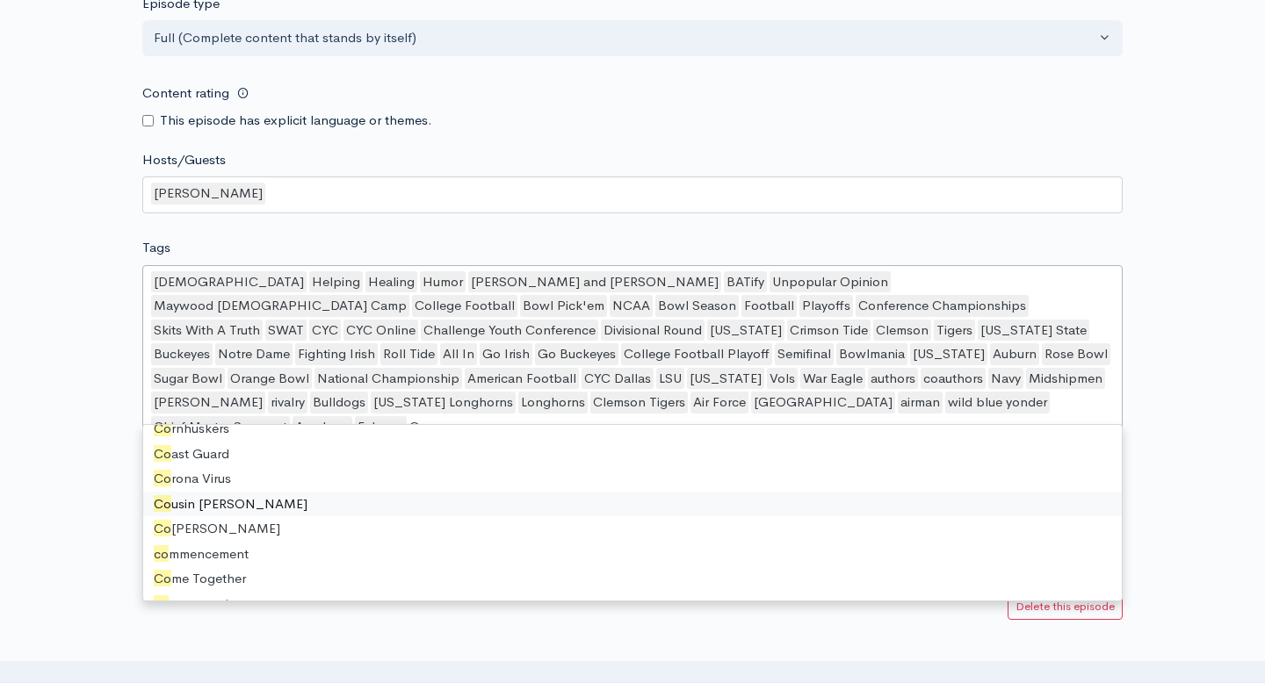
type input "C"
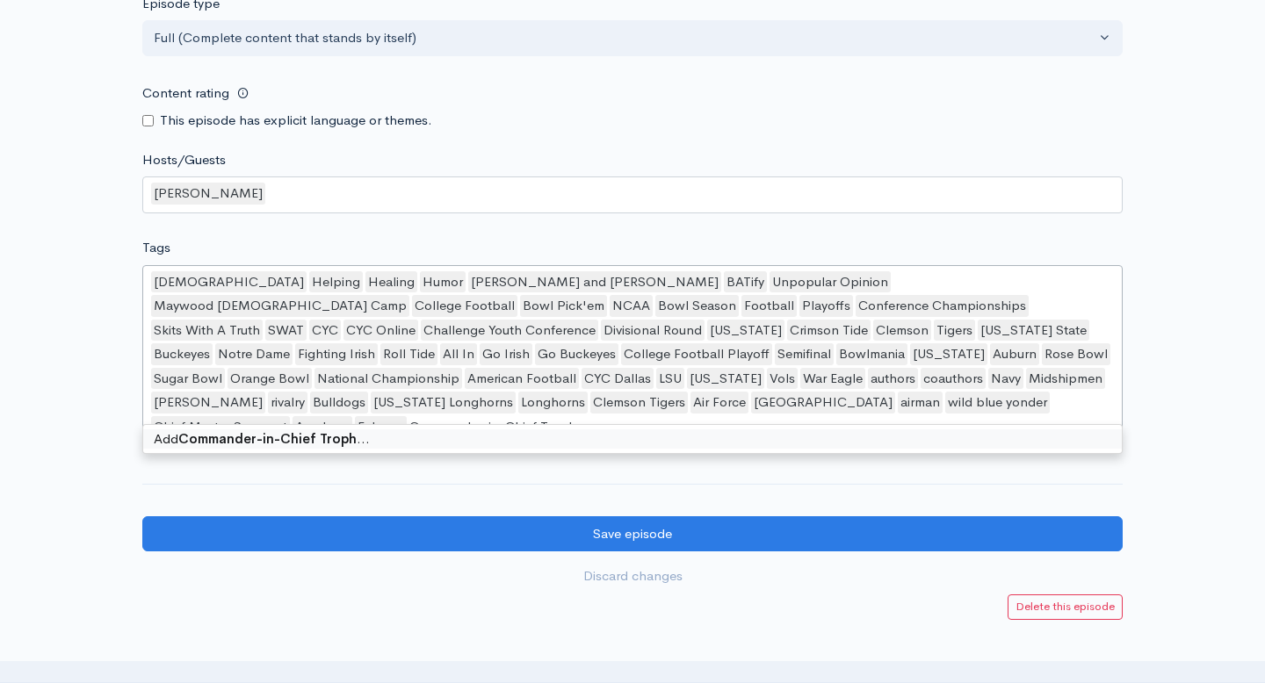
type input "Commander-in-Chief Trophy"
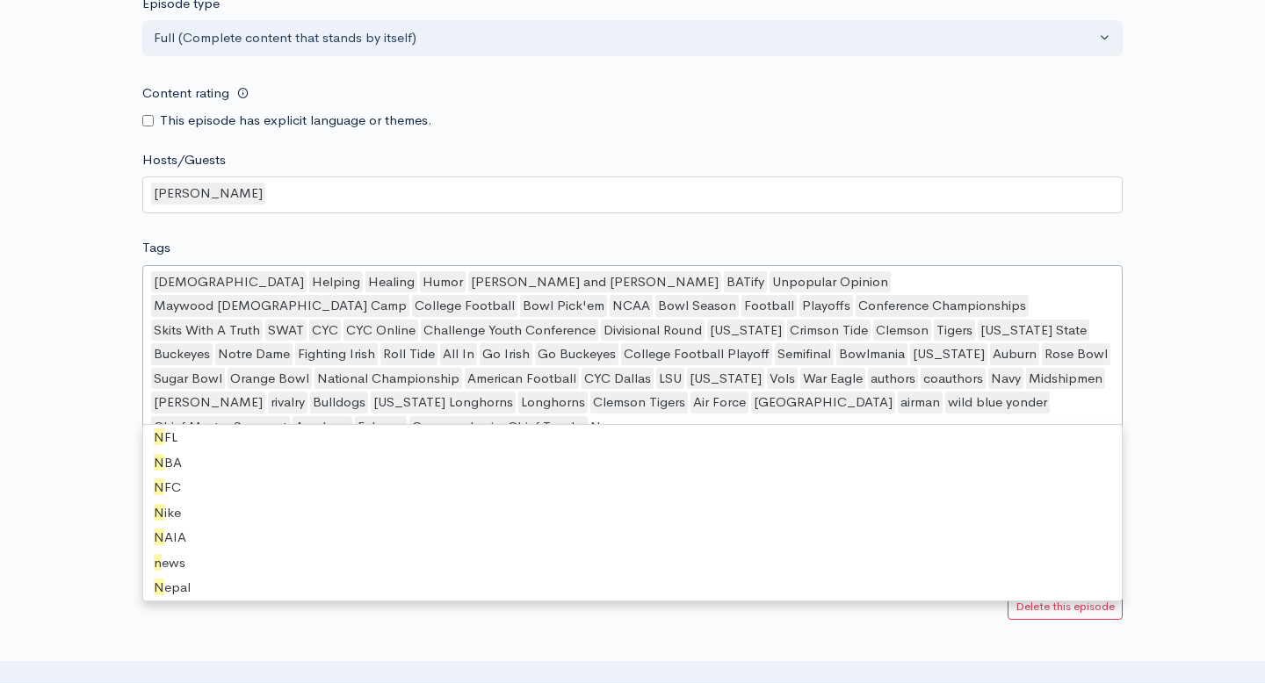
scroll to position [2836, 0]
type input "Nova"
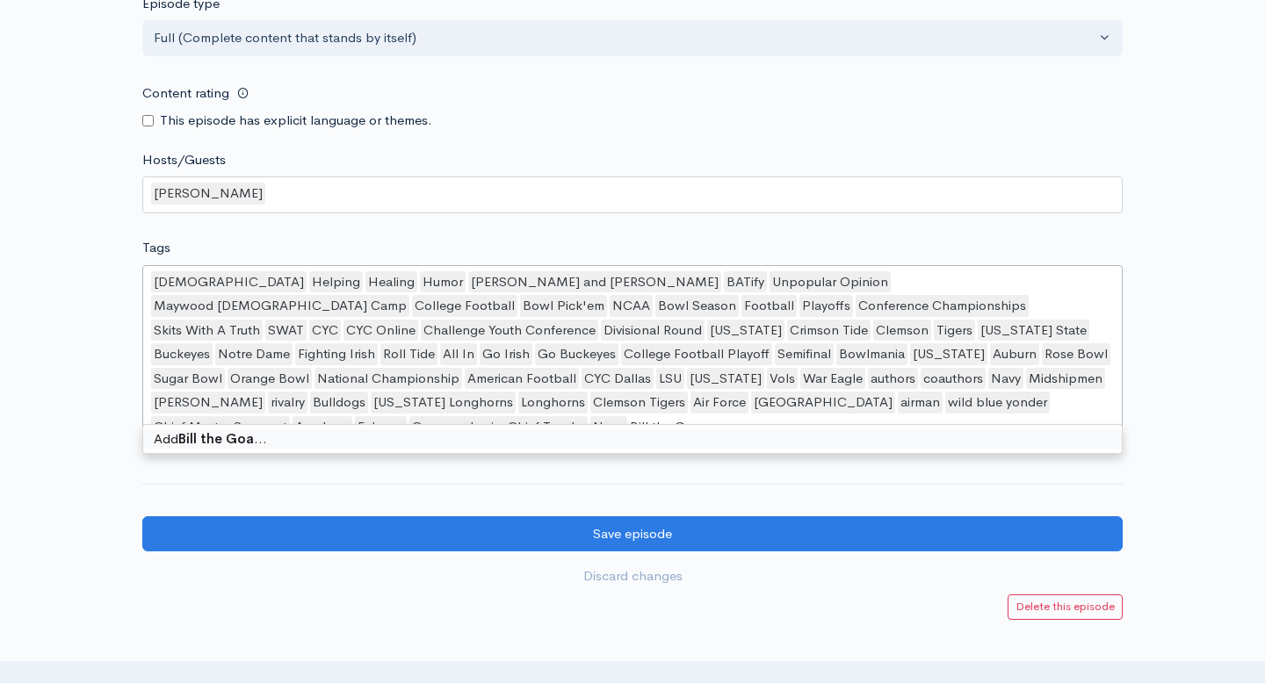
type input "Bill the Goat"
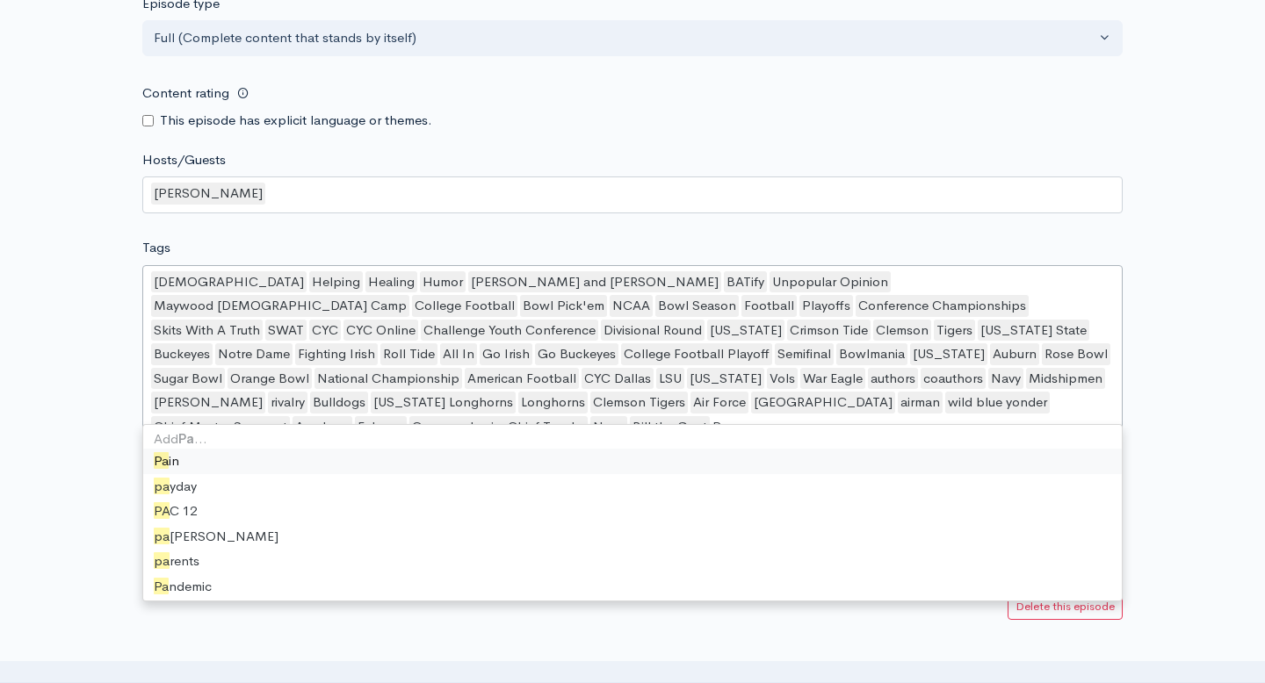
type input "[PERSON_NAME]"
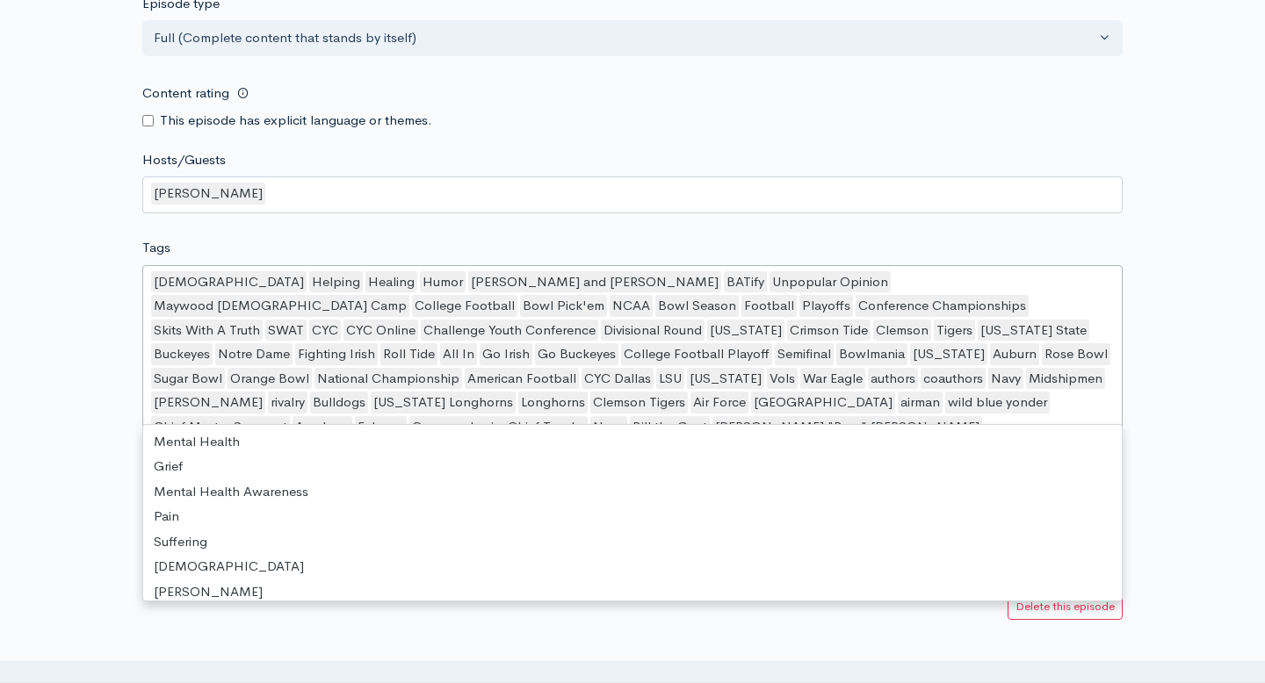
scroll to position [22366, 0]
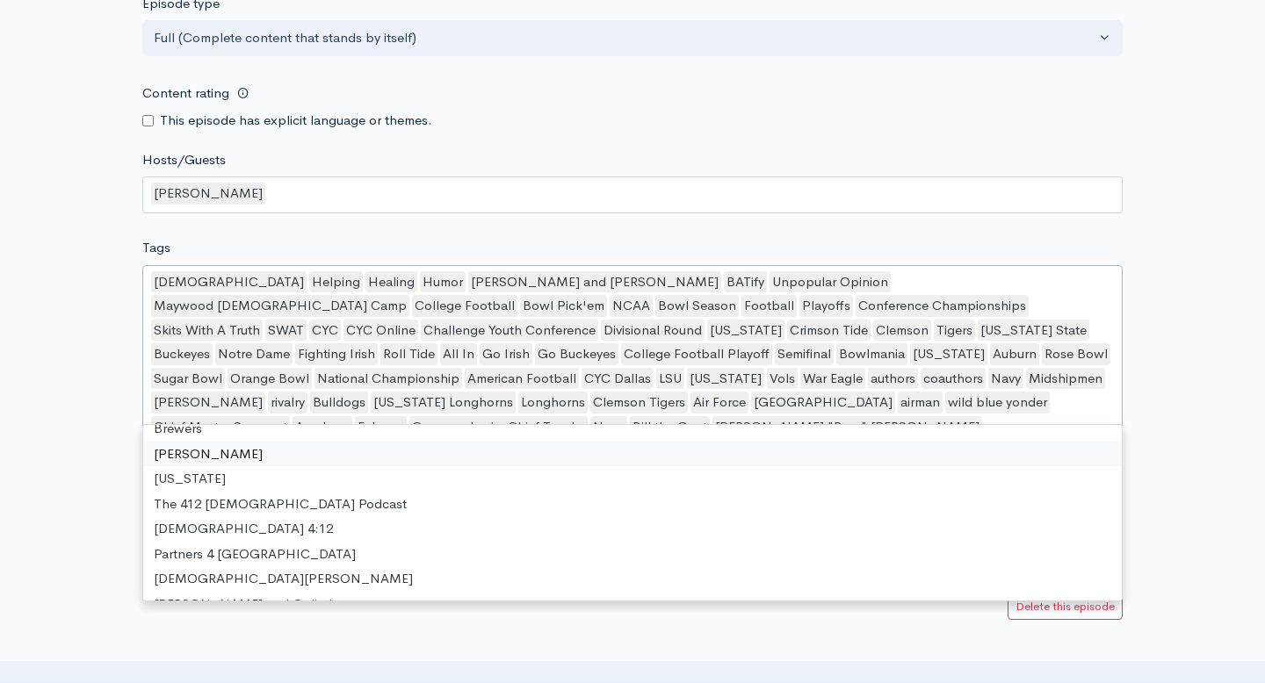
click at [1005, 406] on div "[DEMOGRAPHIC_DATA] Helping Healing Humor Ben and [PERSON_NAME] BATify Unpopular…" at bounding box center [632, 356] width 980 height 182
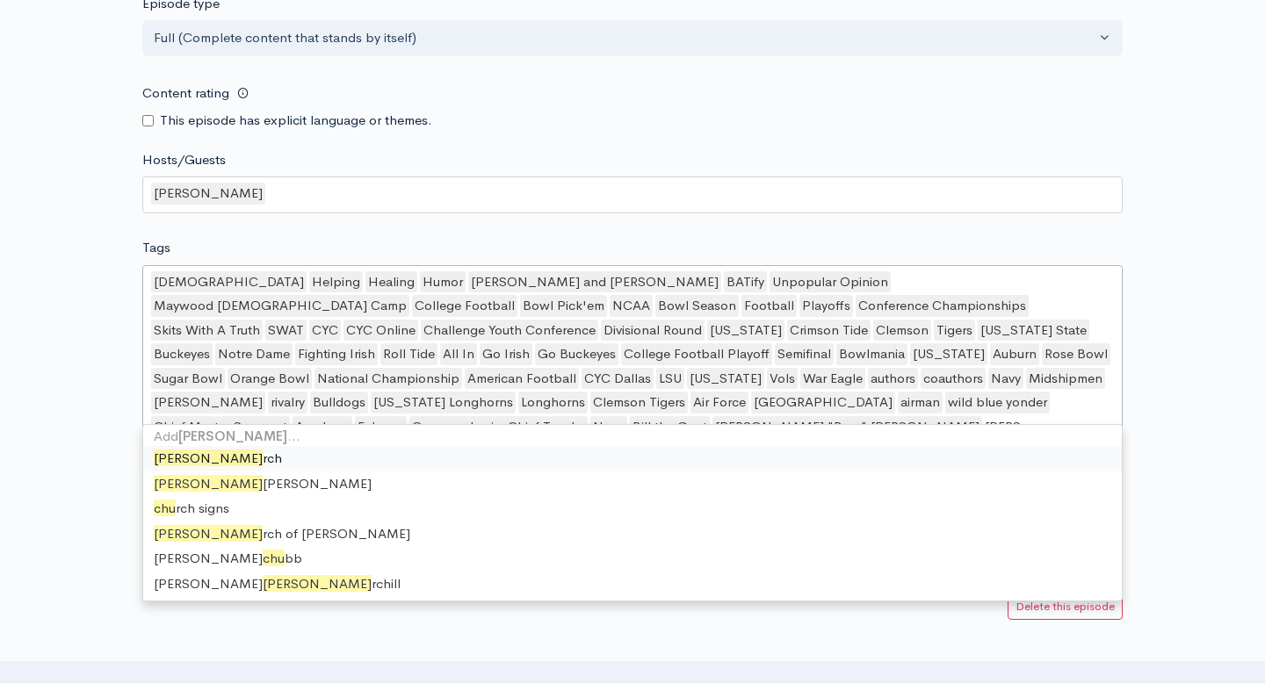
scroll to position [0, 0]
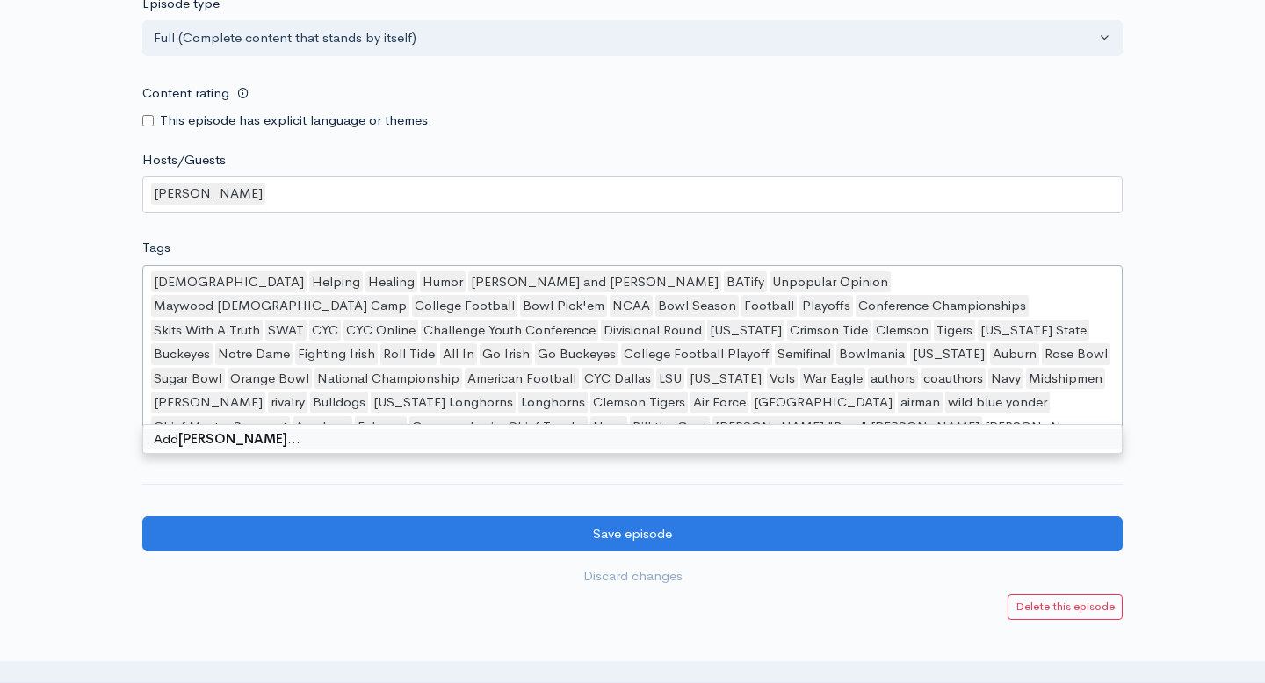
type input "[PERSON_NAME]"
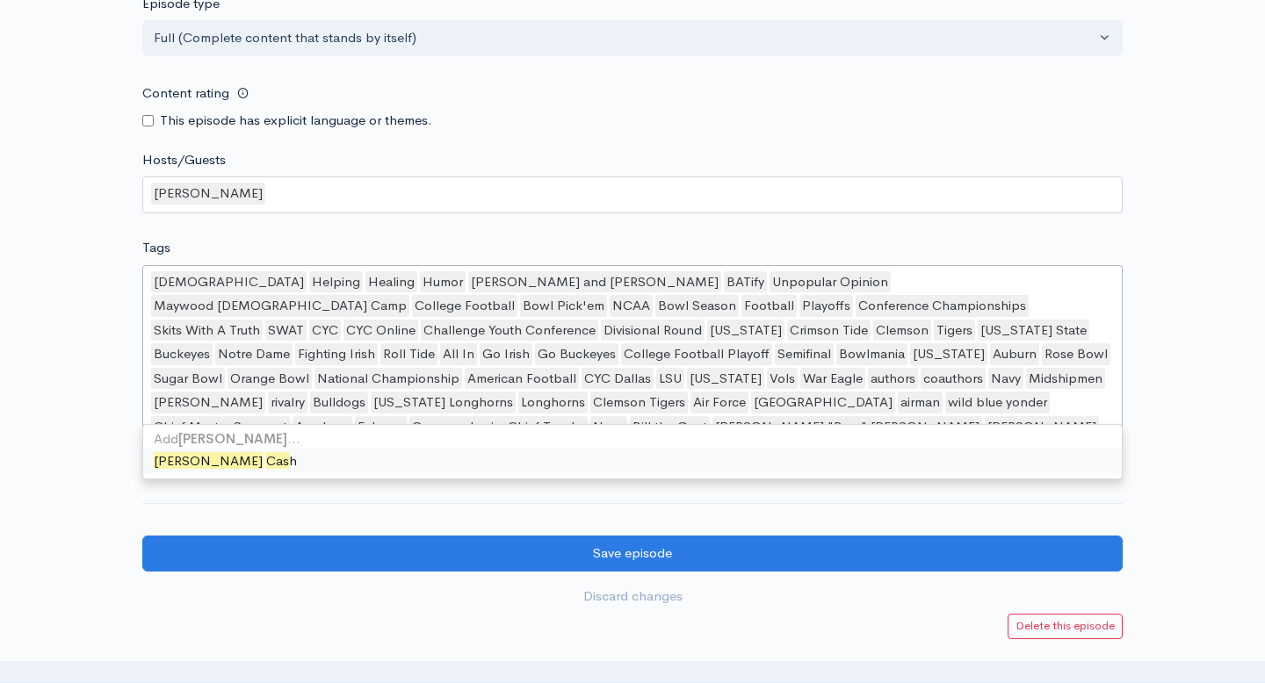
type input "[PERSON_NAME]"
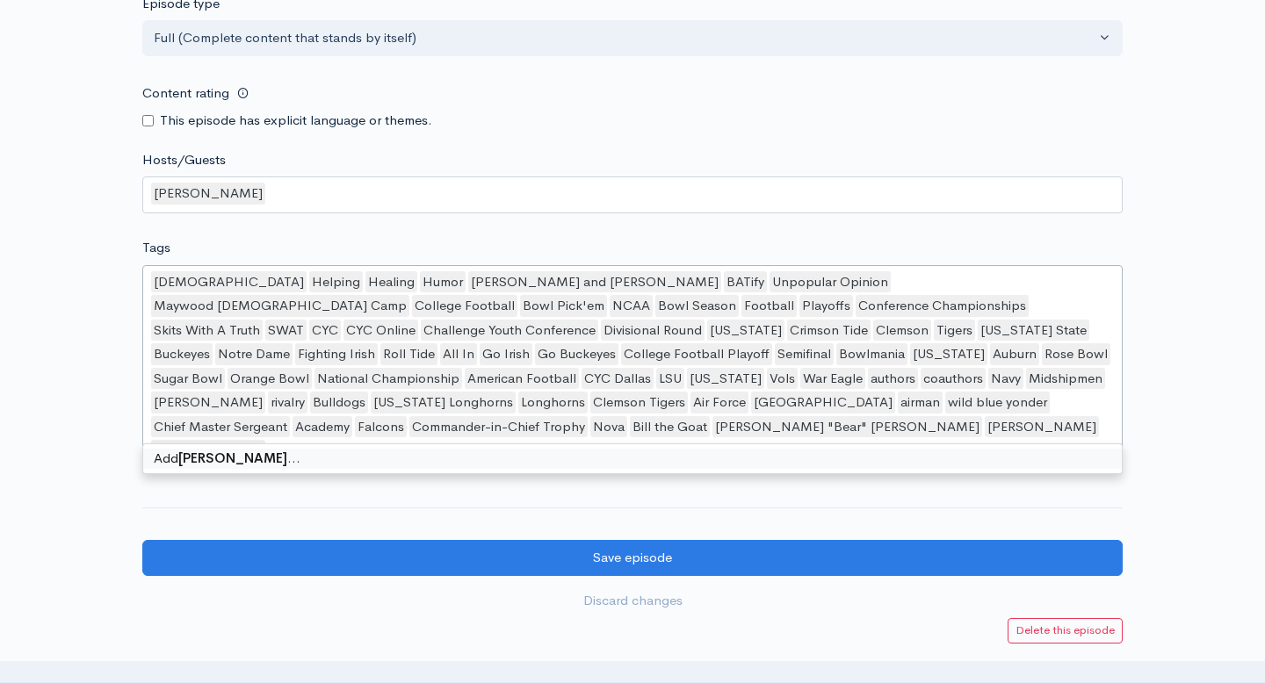
type input "[PERSON_NAME]"
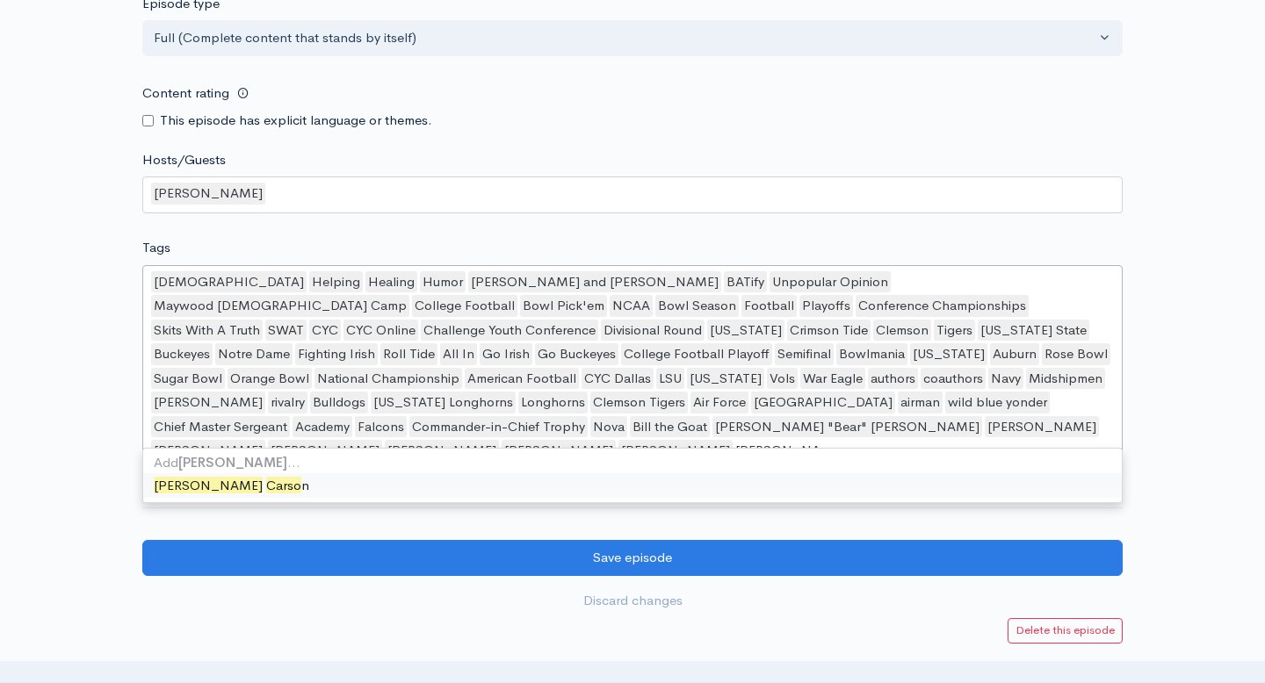
type input "[PERSON_NAME]"
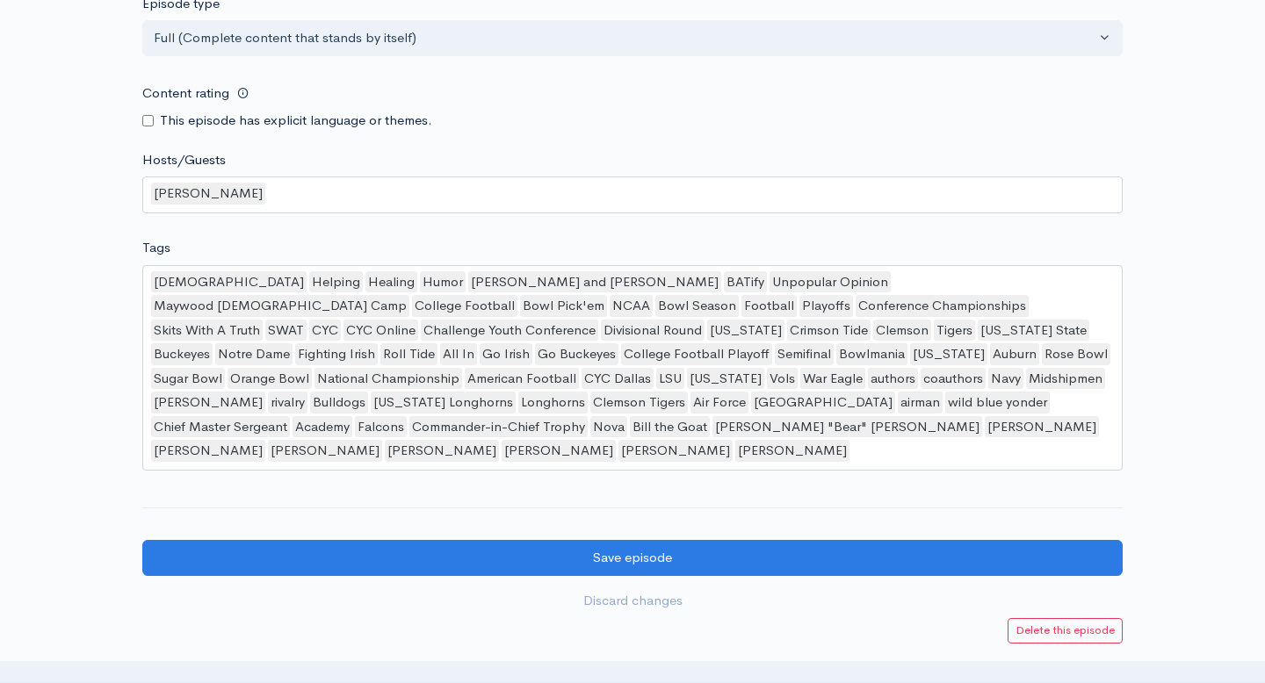
click at [756, 431] on div "[DEMOGRAPHIC_DATA] Helping Healing Humor Ben and [PERSON_NAME] BATify Unpopular…" at bounding box center [632, 368] width 980 height 206
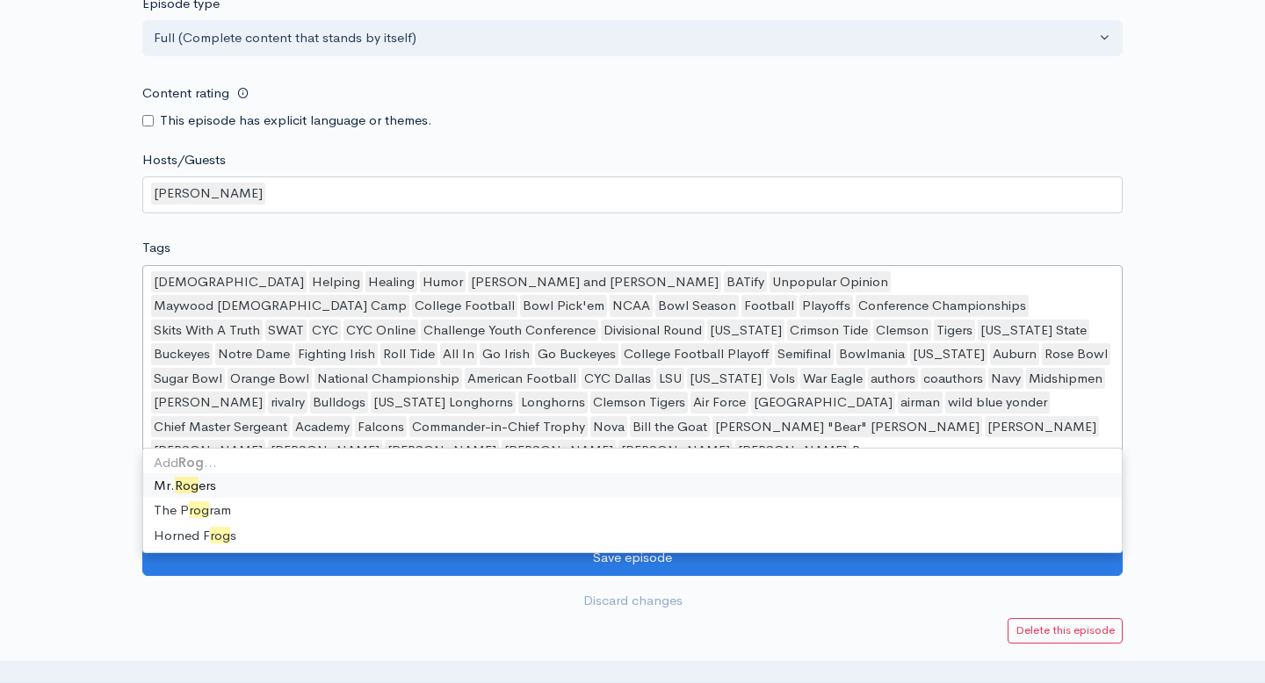
type input "R"
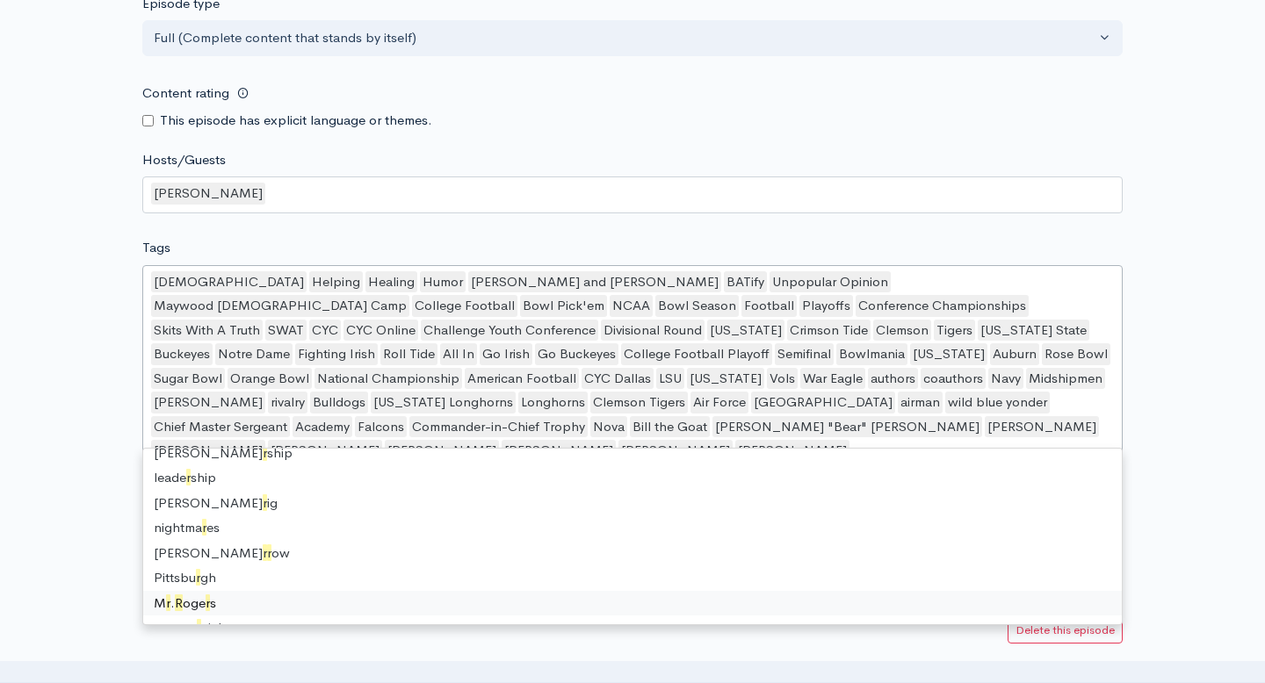
scroll to position [15482, 0]
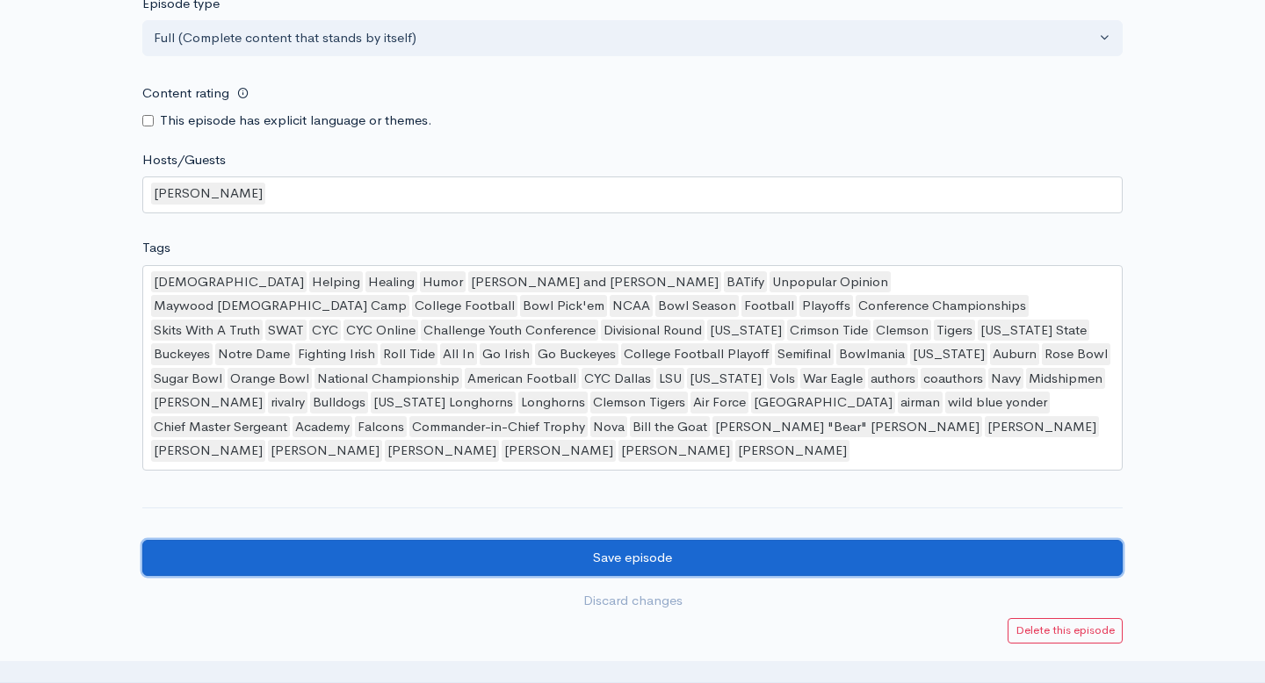
click at [722, 540] on input "Save episode" at bounding box center [632, 558] width 980 height 36
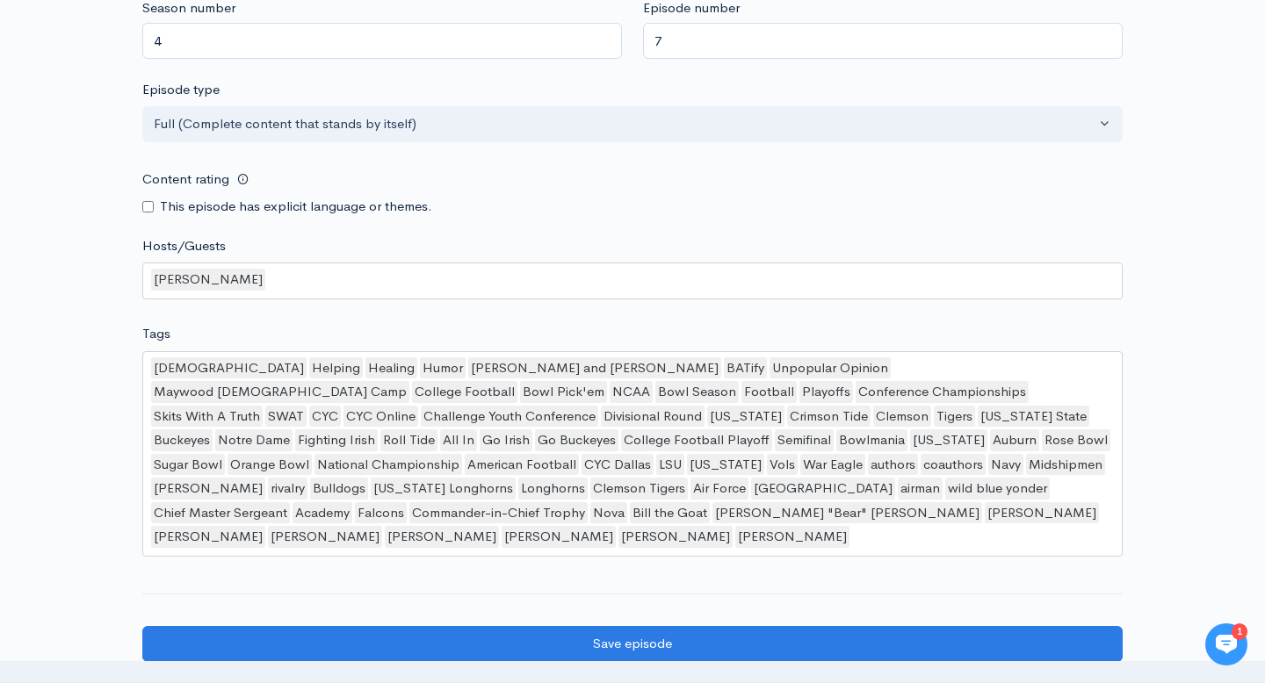
scroll to position [2077, 0]
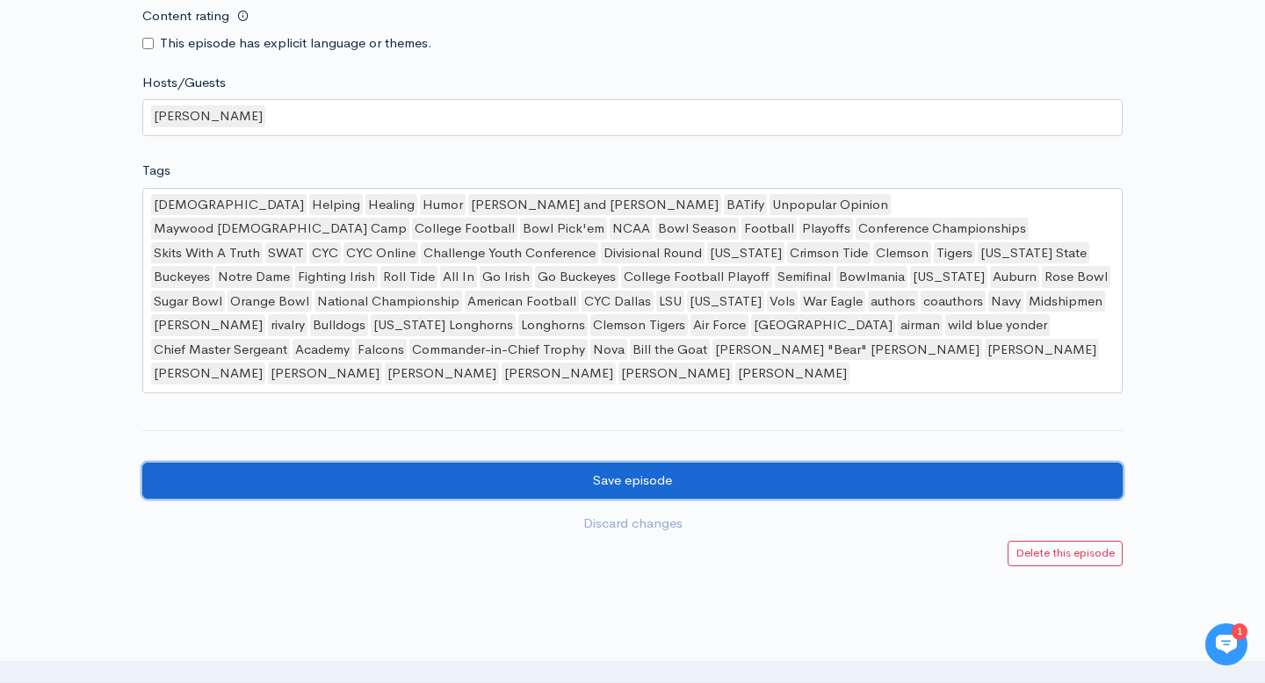
click at [813, 463] on input "Save episode" at bounding box center [632, 481] width 980 height 36
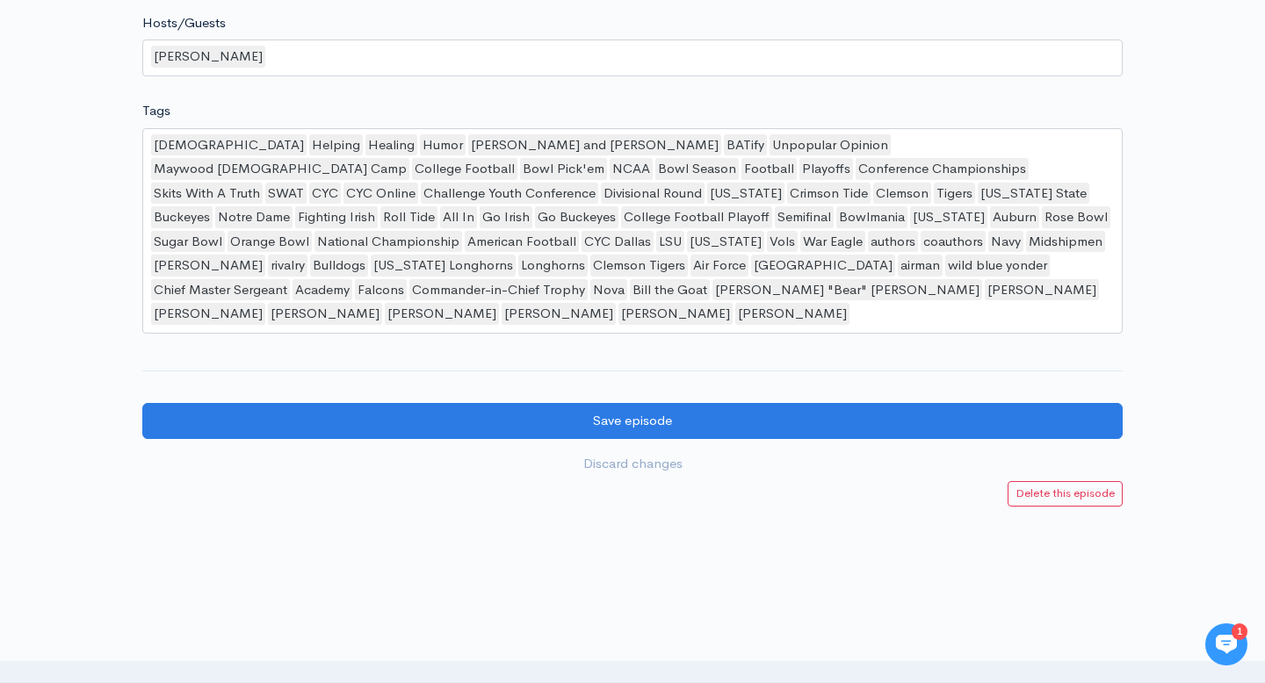
scroll to position [2164, 0]
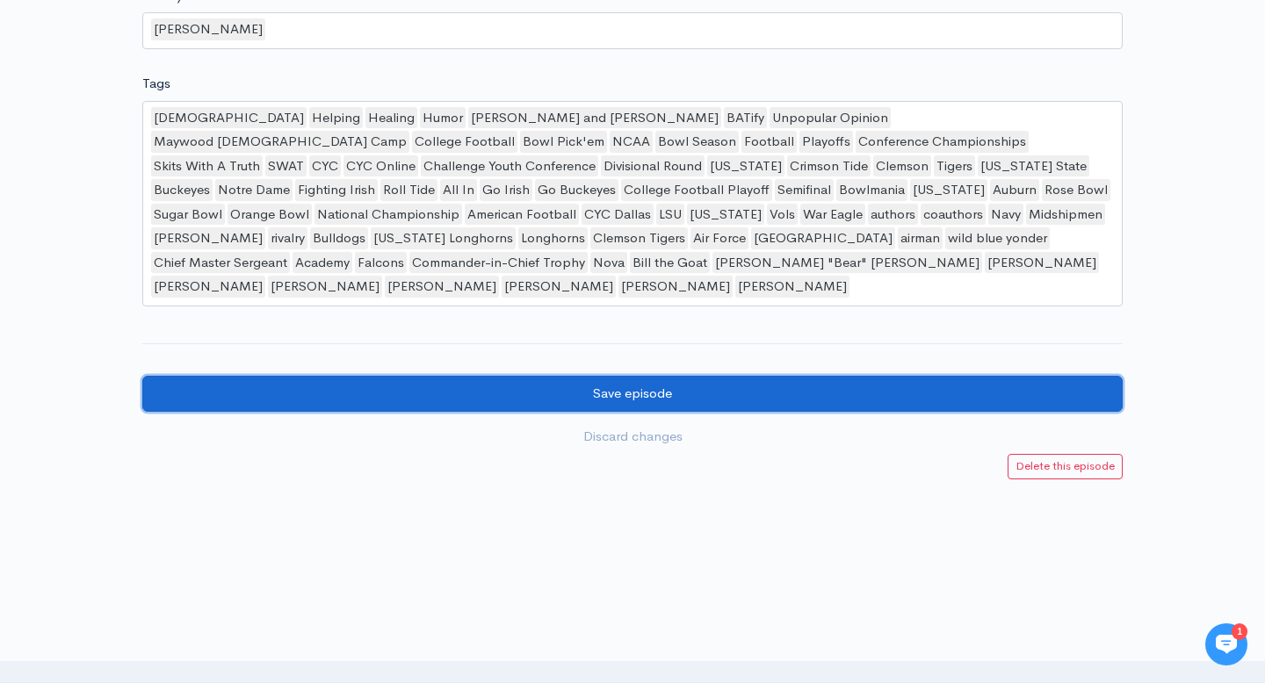
click at [767, 376] on input "Save episode" at bounding box center [632, 394] width 980 height 36
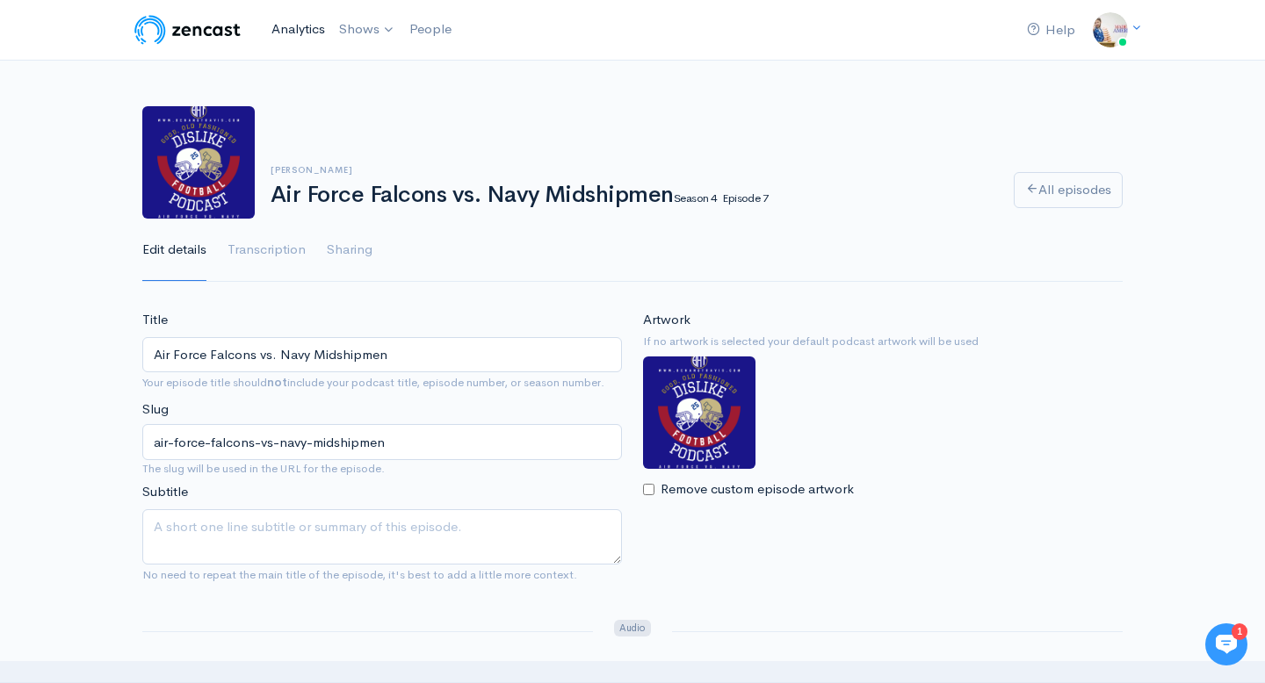
click at [309, 32] on link "Analytics" at bounding box center [298, 30] width 68 height 38
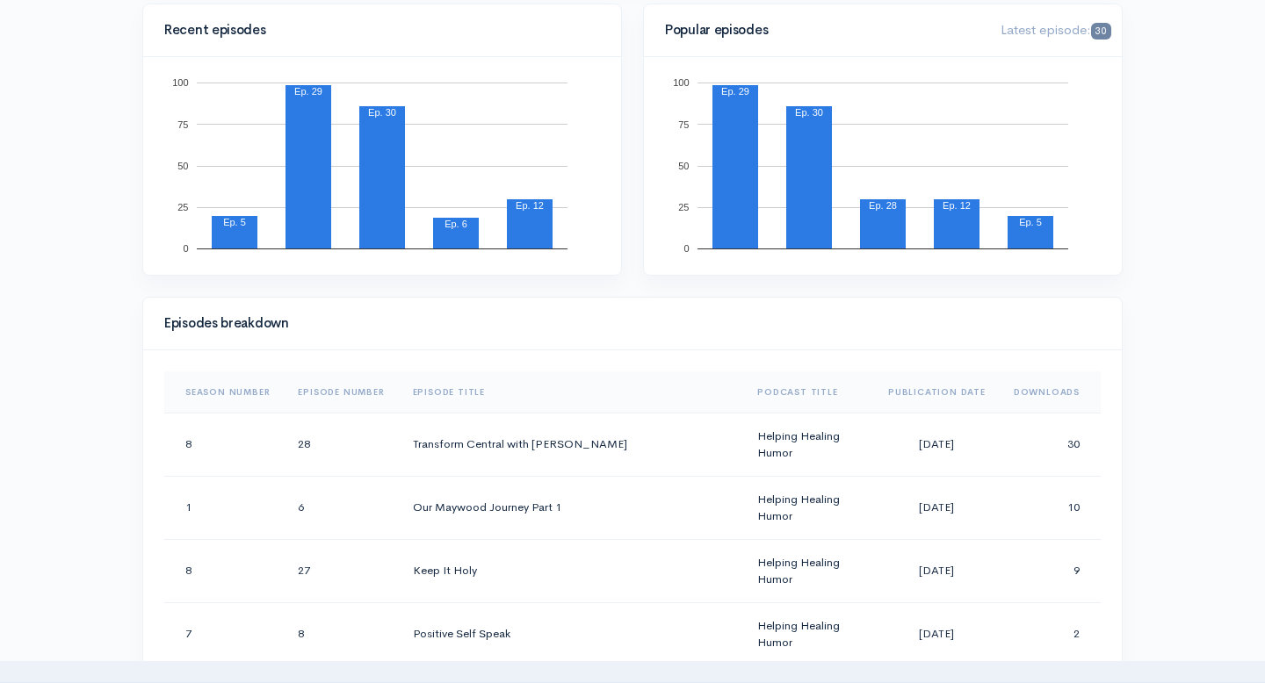
scroll to position [668, 0]
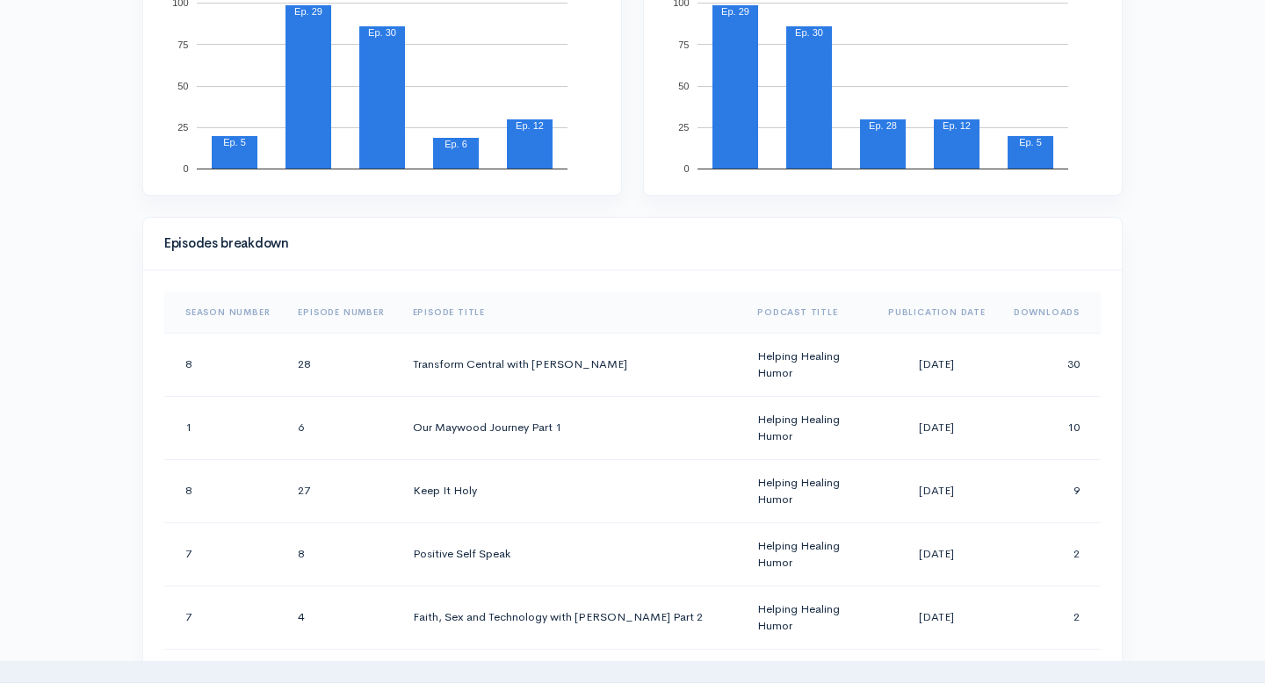
click at [1060, 318] on th "Downloads" at bounding box center [1050, 313] width 101 height 42
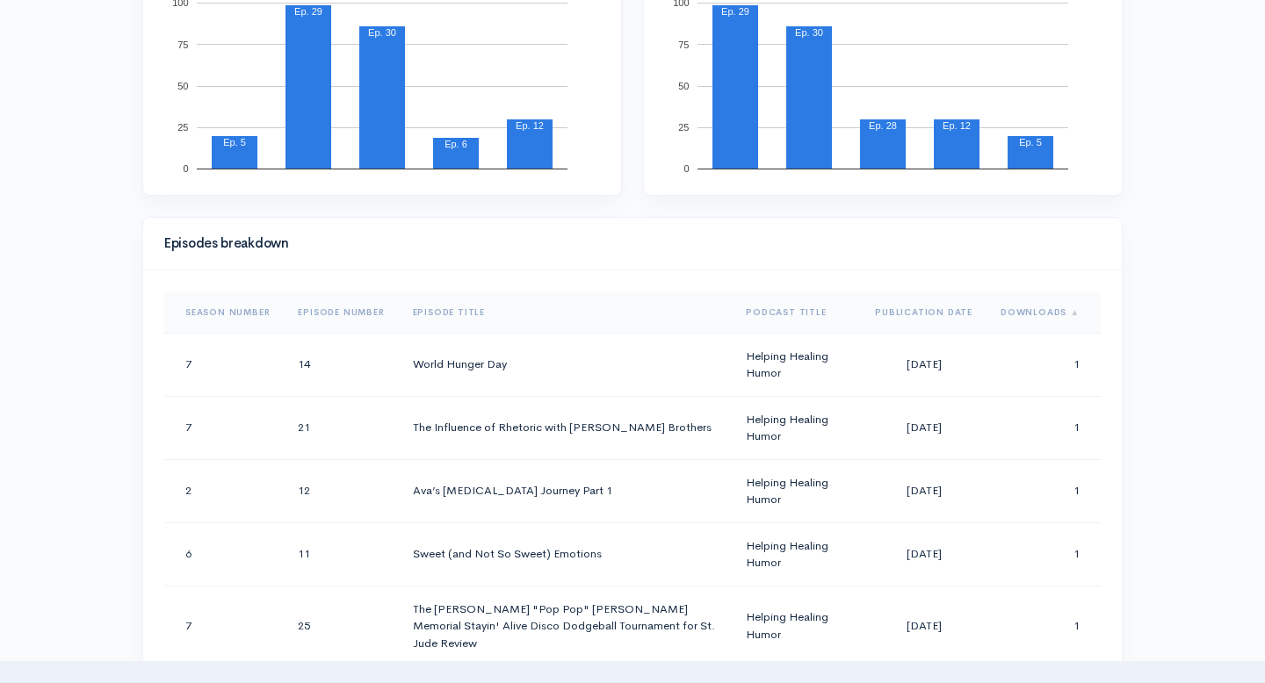
click at [1060, 318] on th "Downloads" at bounding box center [1043, 313] width 114 height 42
